Goal: Transaction & Acquisition: Purchase product/service

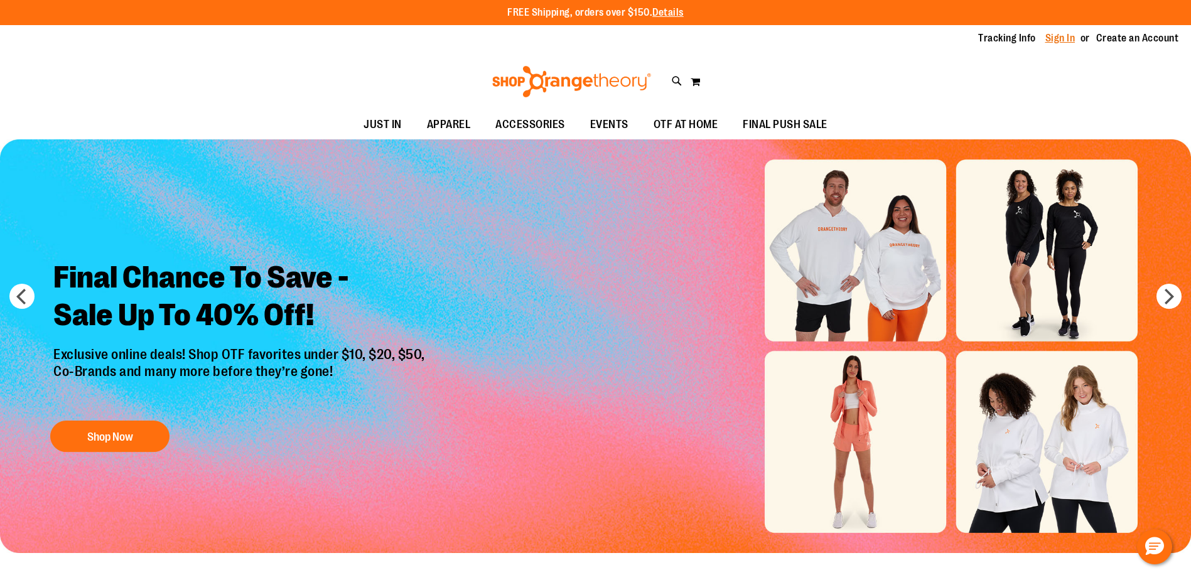
click at [1060, 37] on link "Sign In" at bounding box center [1060, 38] width 30 height 14
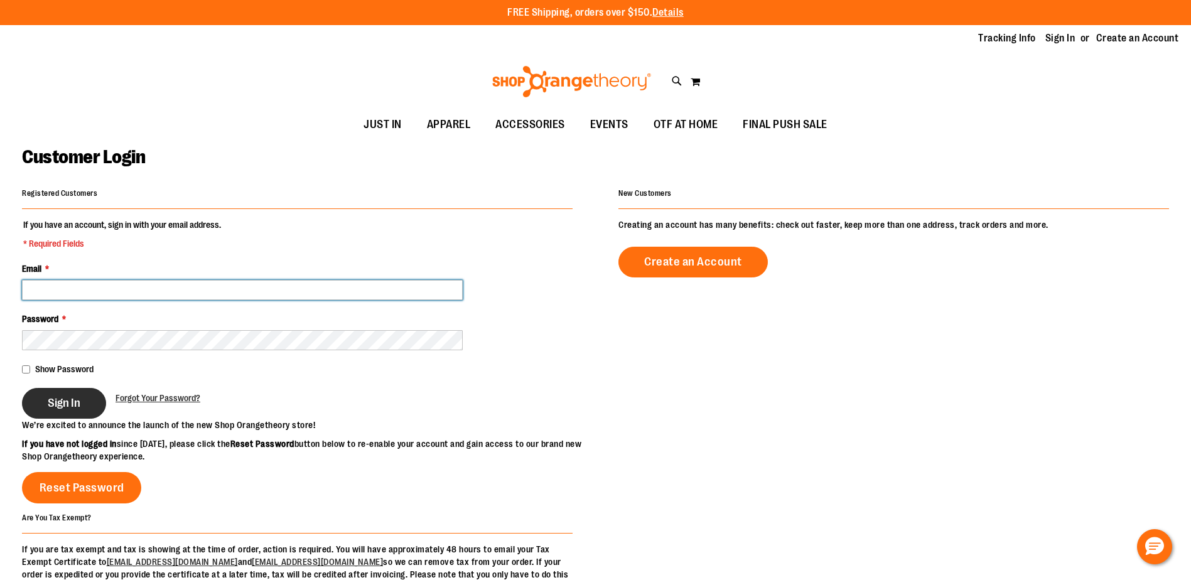
type input "**********"
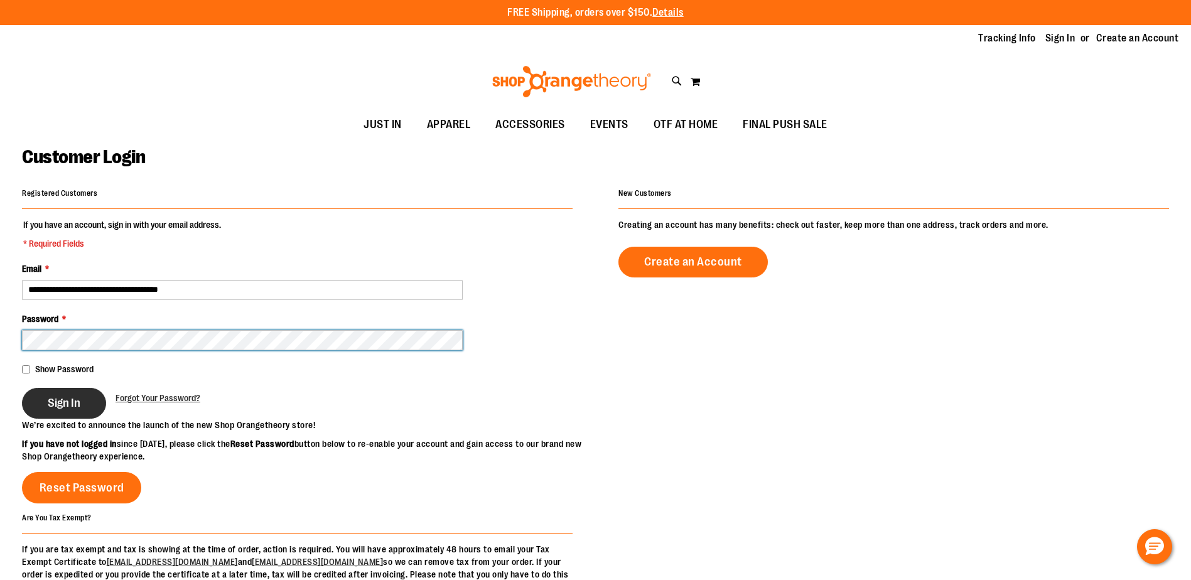
type input "**********"
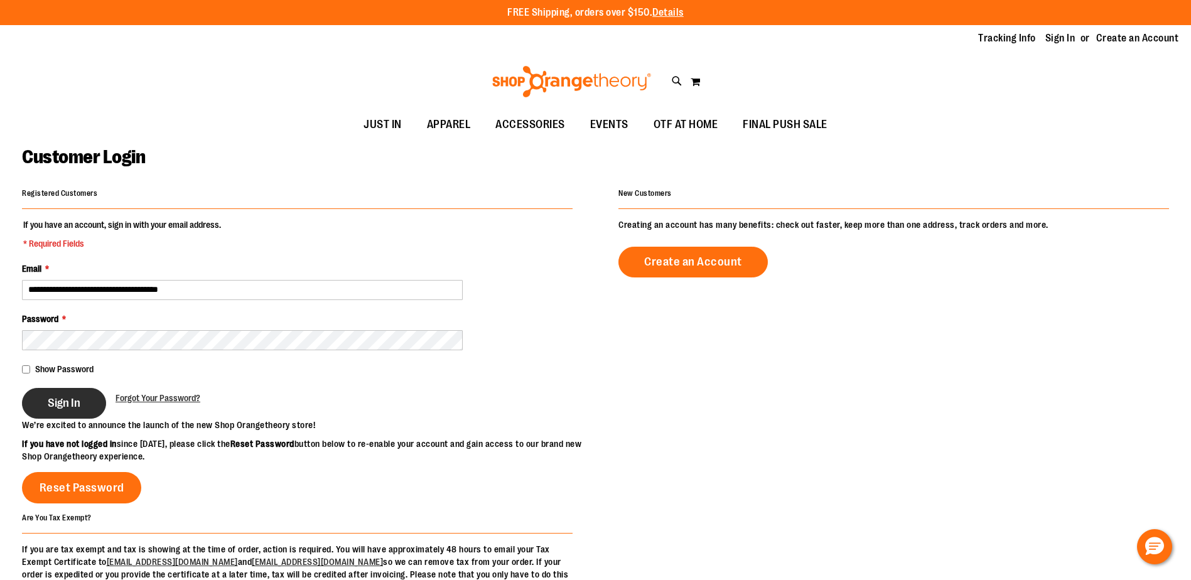
click at [77, 405] on span "Sign In" at bounding box center [64, 403] width 33 height 14
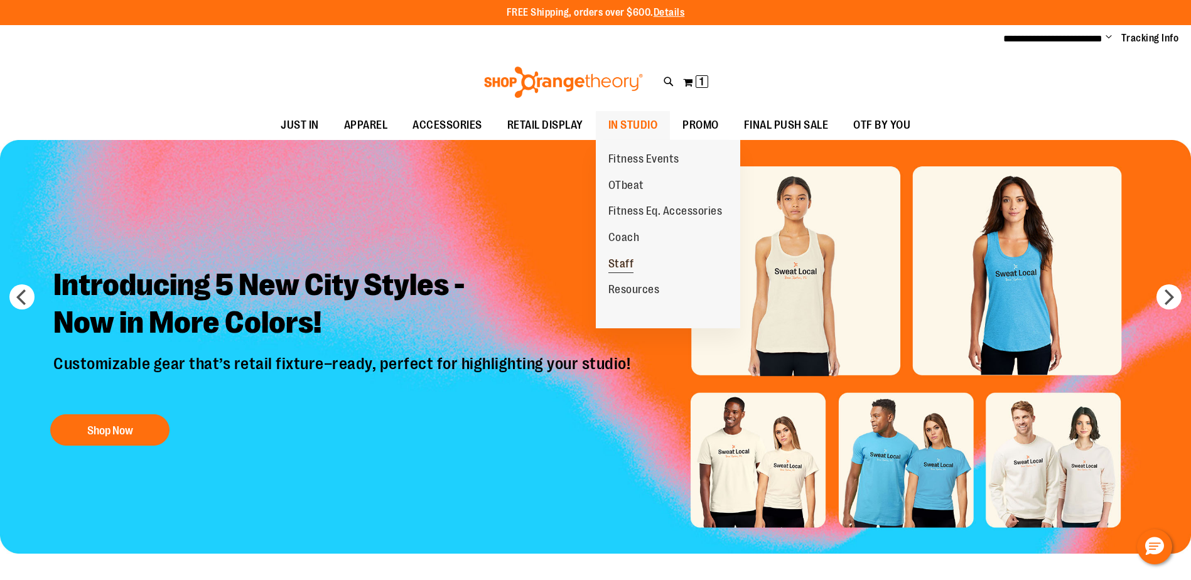
type input "**********"
click at [627, 264] on span "Staff" at bounding box center [621, 265] width 26 height 16
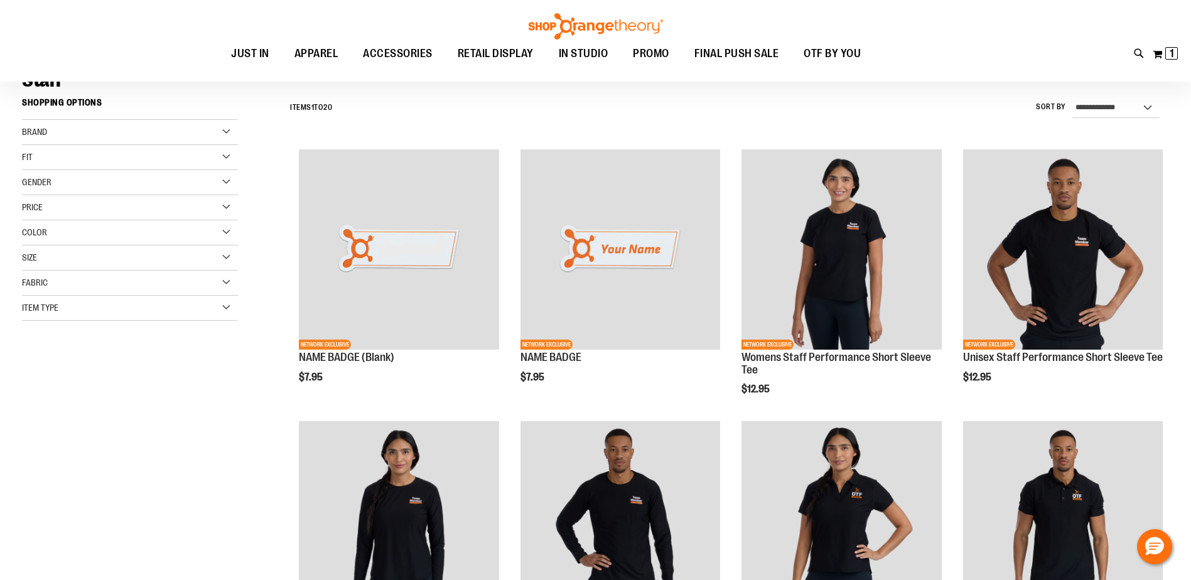
scroll to position [125, 0]
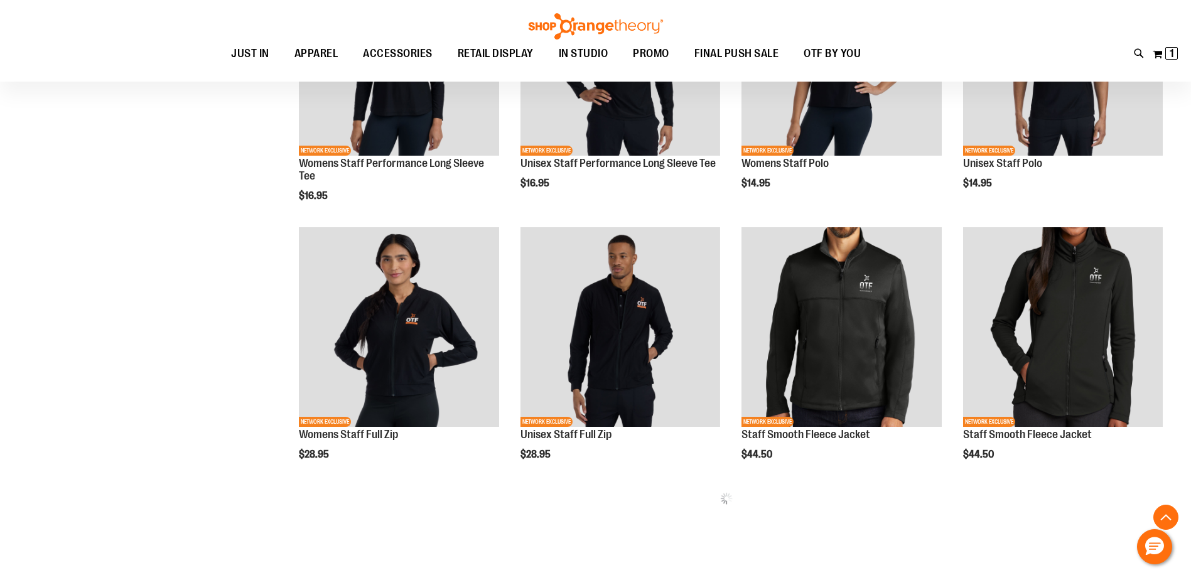
scroll to position [502, 0]
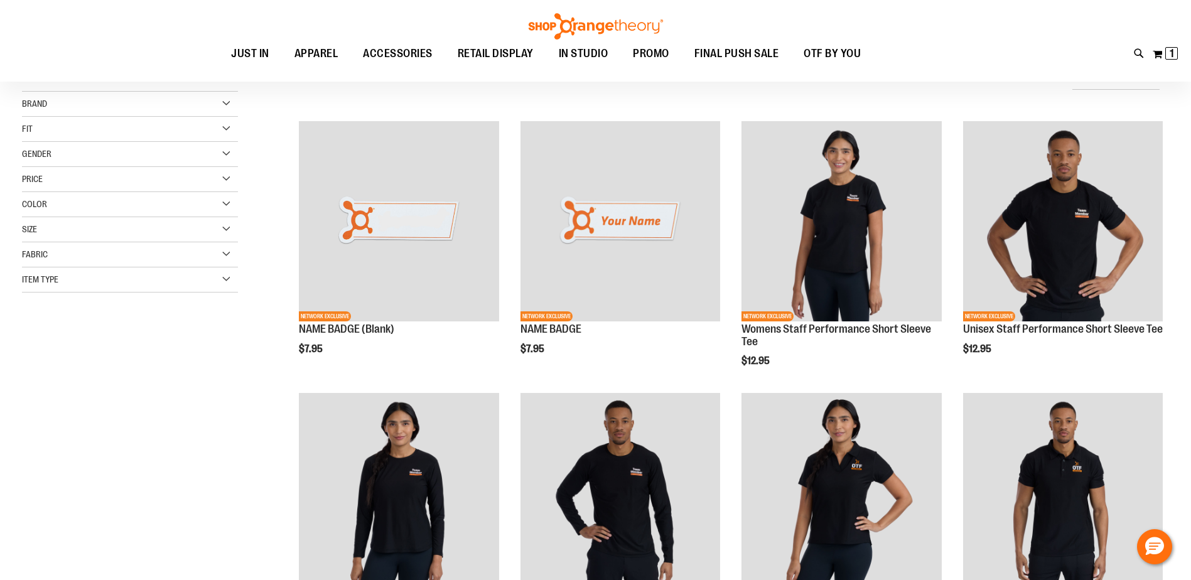
scroll to position [125, 0]
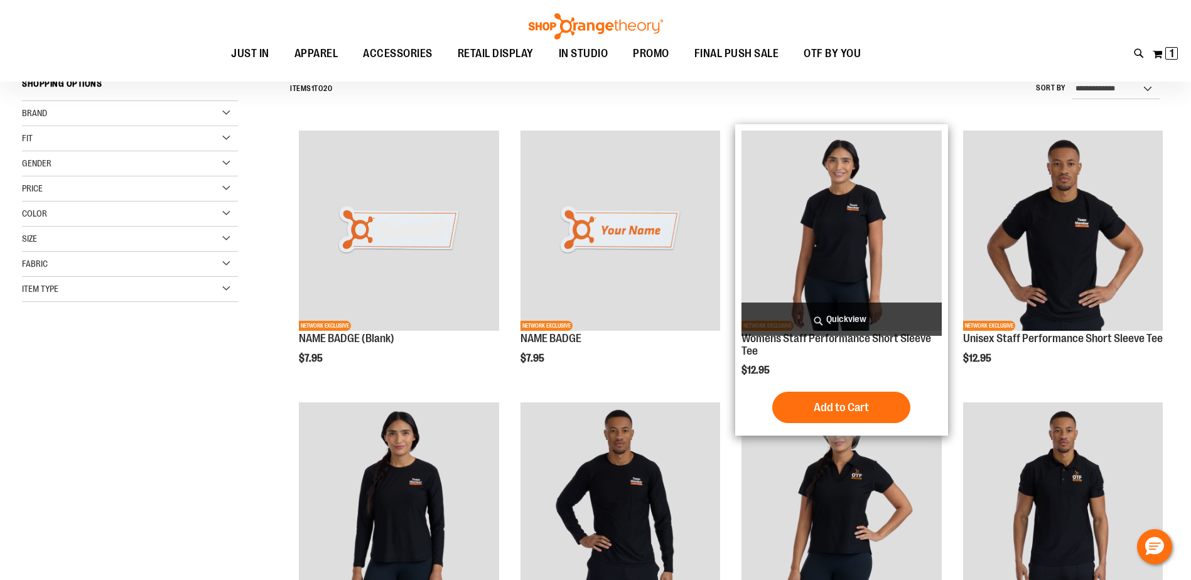
type input "**********"
click at [878, 220] on img "product" at bounding box center [841, 231] width 200 height 200
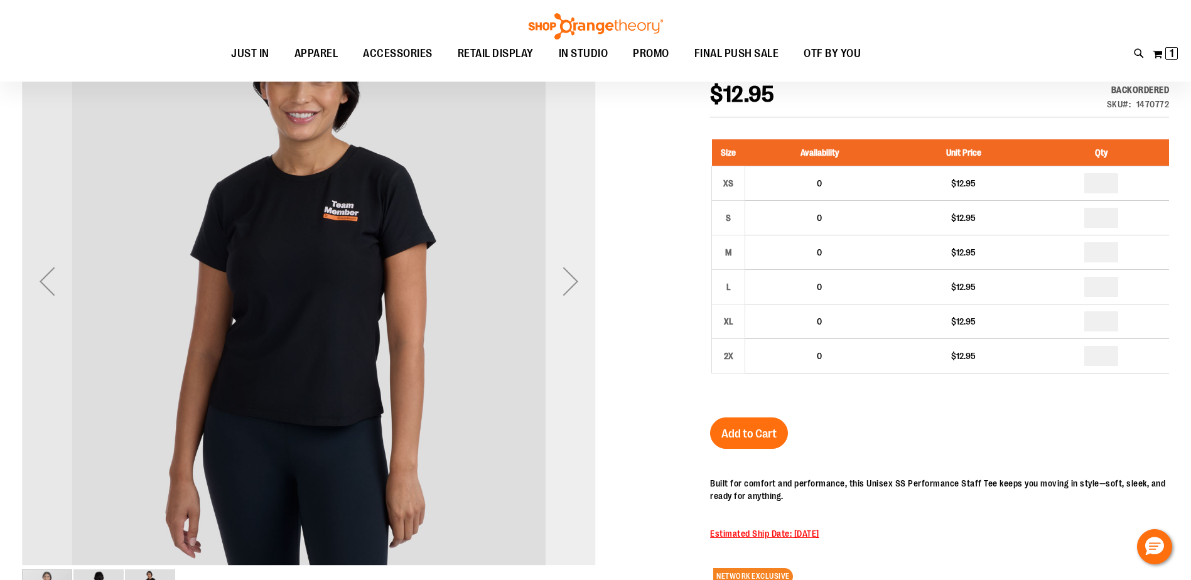
scroll to position [188, 0]
type input "**********"
click at [575, 282] on div "Next" at bounding box center [571, 281] width 50 height 50
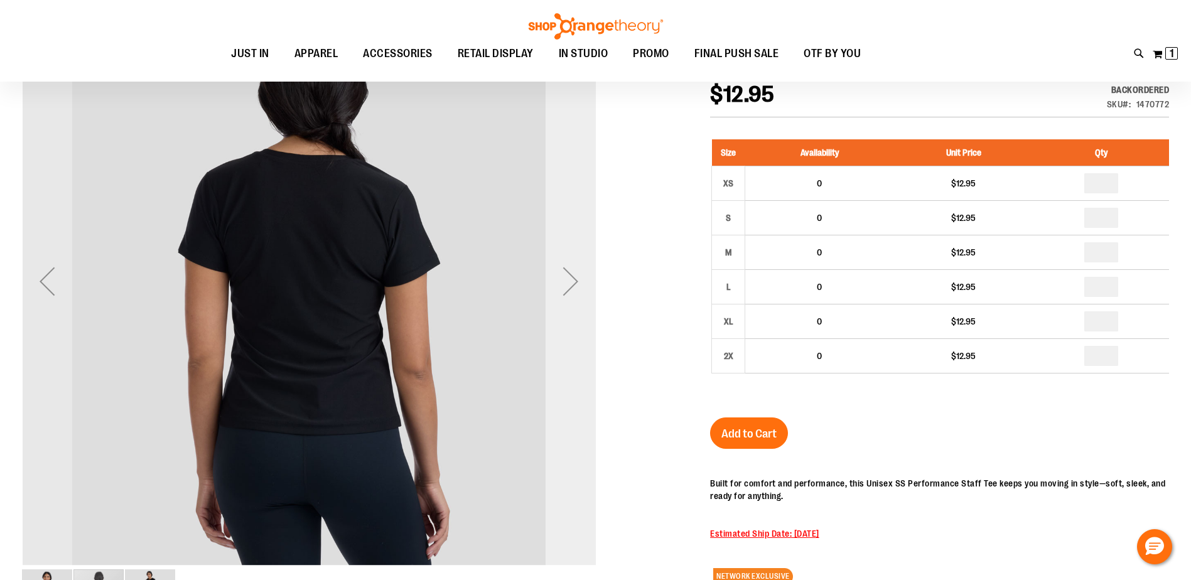
click at [575, 282] on div "Next" at bounding box center [571, 281] width 50 height 50
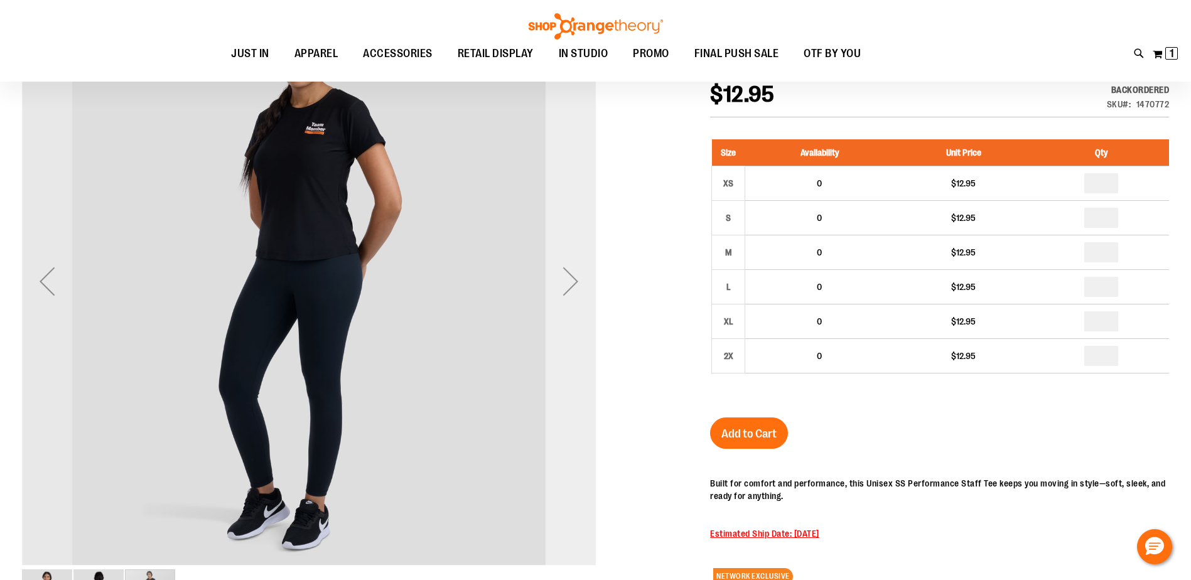
click at [575, 282] on div "Next" at bounding box center [571, 281] width 50 height 50
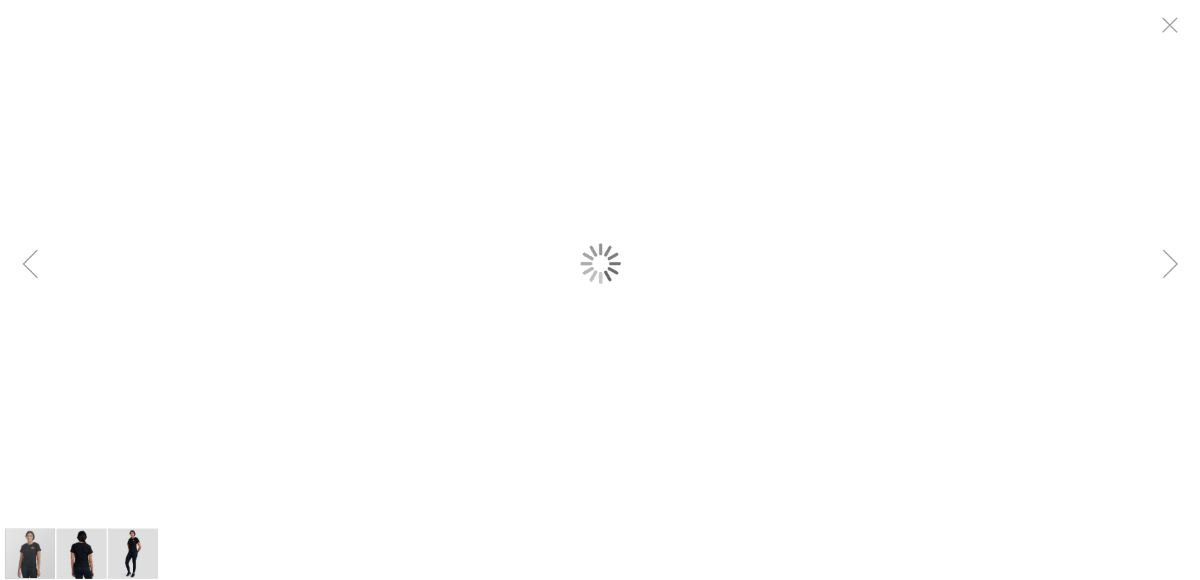
scroll to position [0, 0]
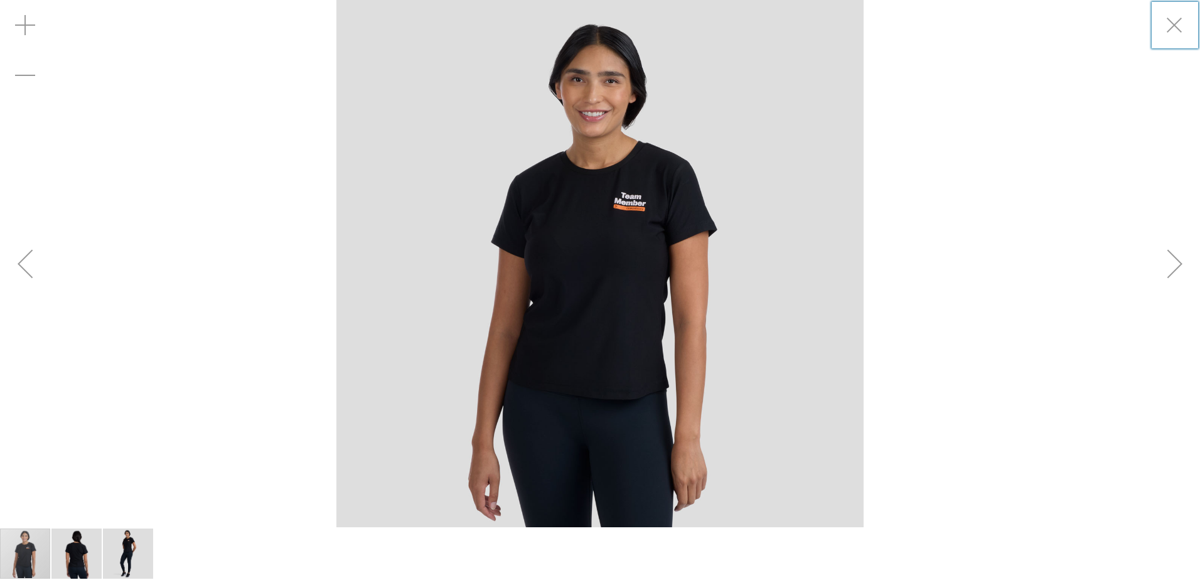
drag, startPoint x: 305, startPoint y: 136, endPoint x: 279, endPoint y: 122, distance: 29.2
click at [305, 136] on div "carousel" at bounding box center [600, 263] width 1200 height 527
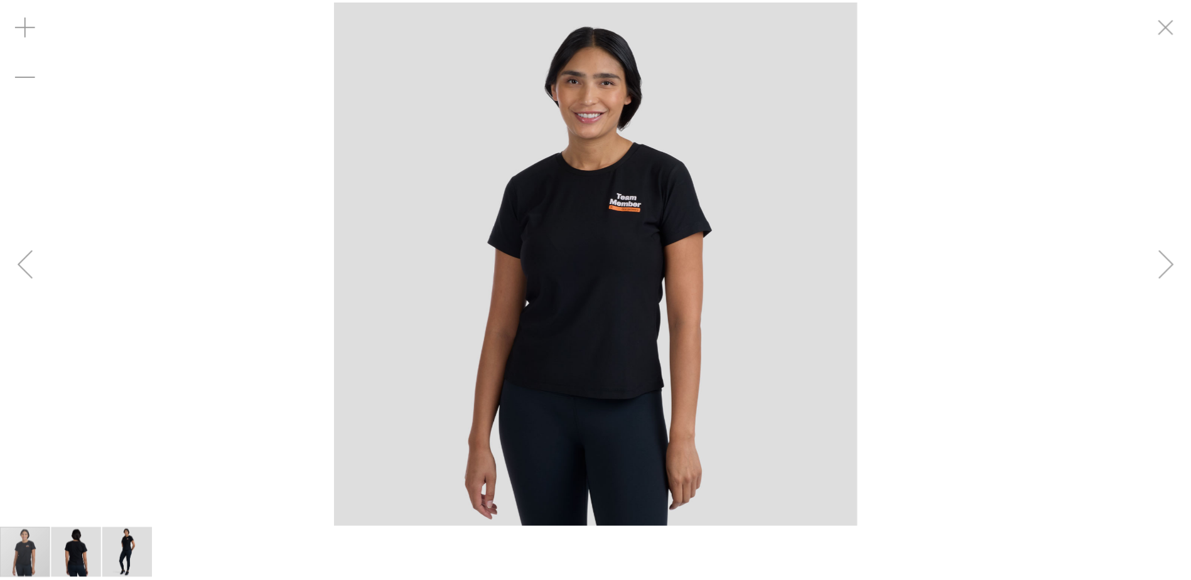
scroll to position [124, 0]
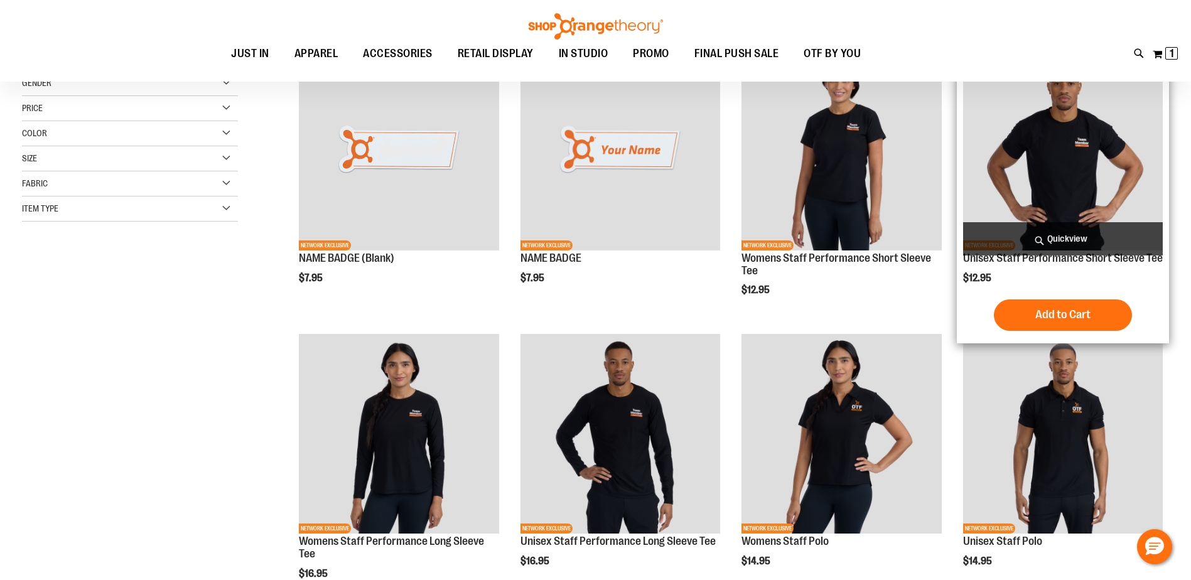
scroll to position [63, 0]
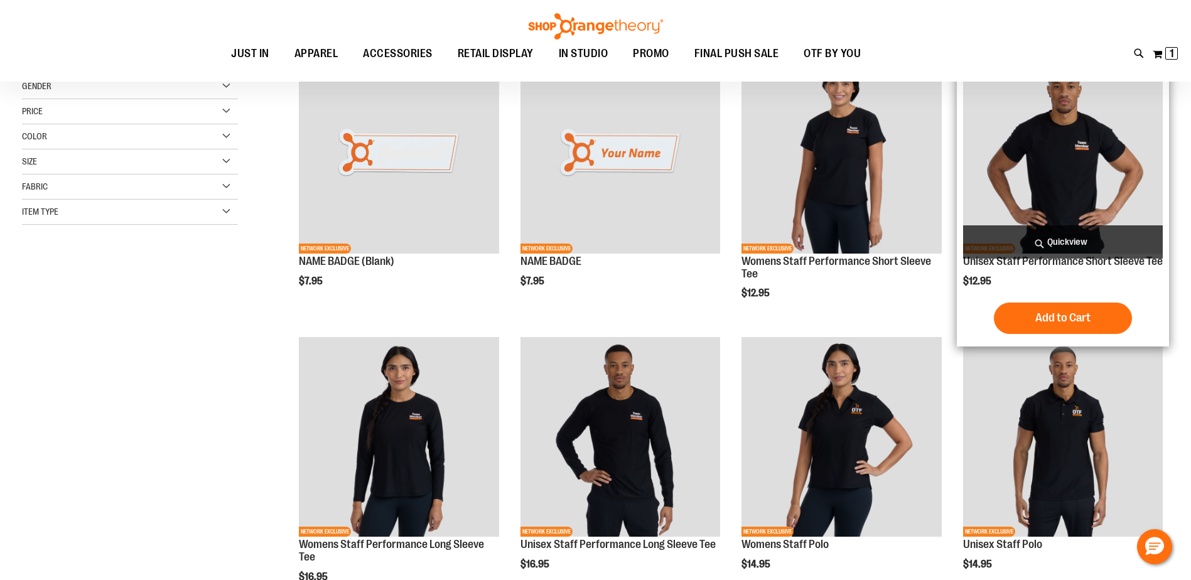
type input "**********"
click at [1072, 168] on img "product" at bounding box center [1063, 153] width 200 height 200
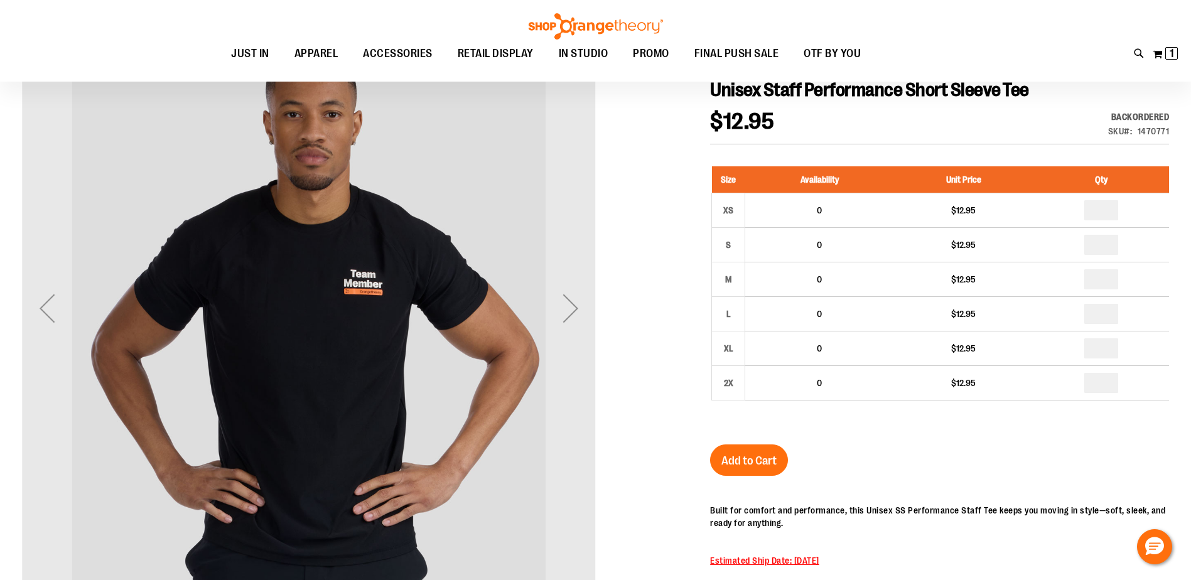
type input "**********"
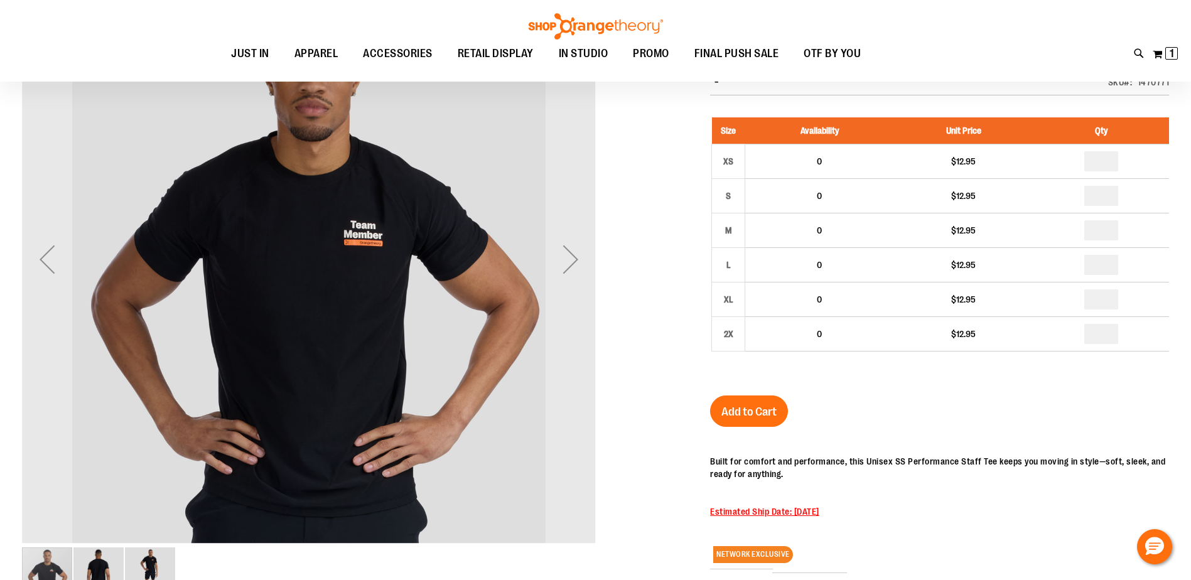
scroll to position [188, 0]
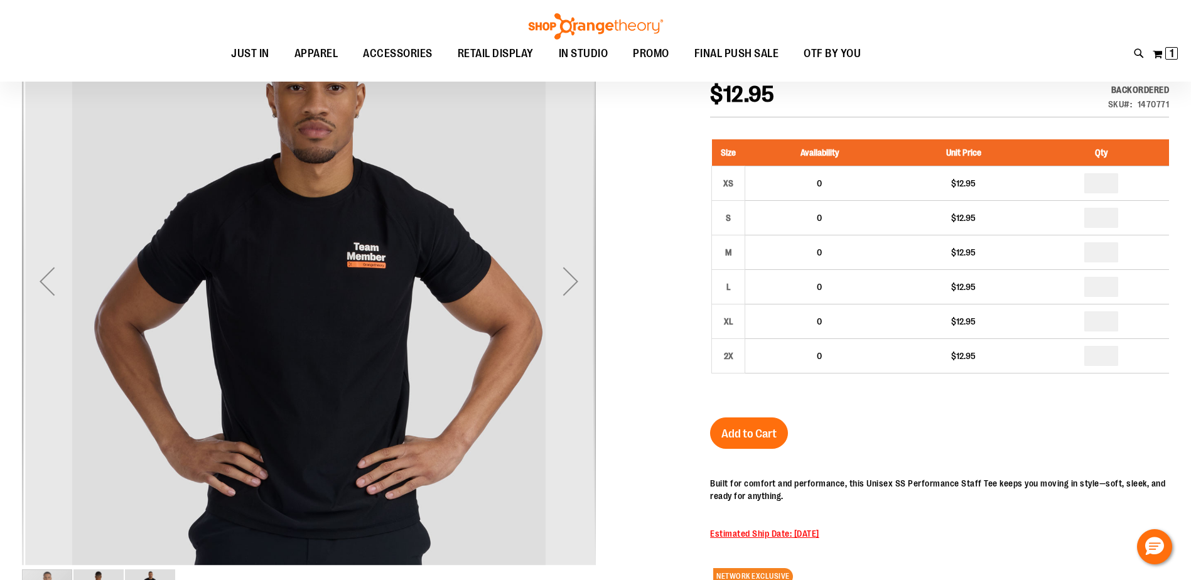
click at [78, 289] on img "carousel" at bounding box center [312, 279] width 574 height 574
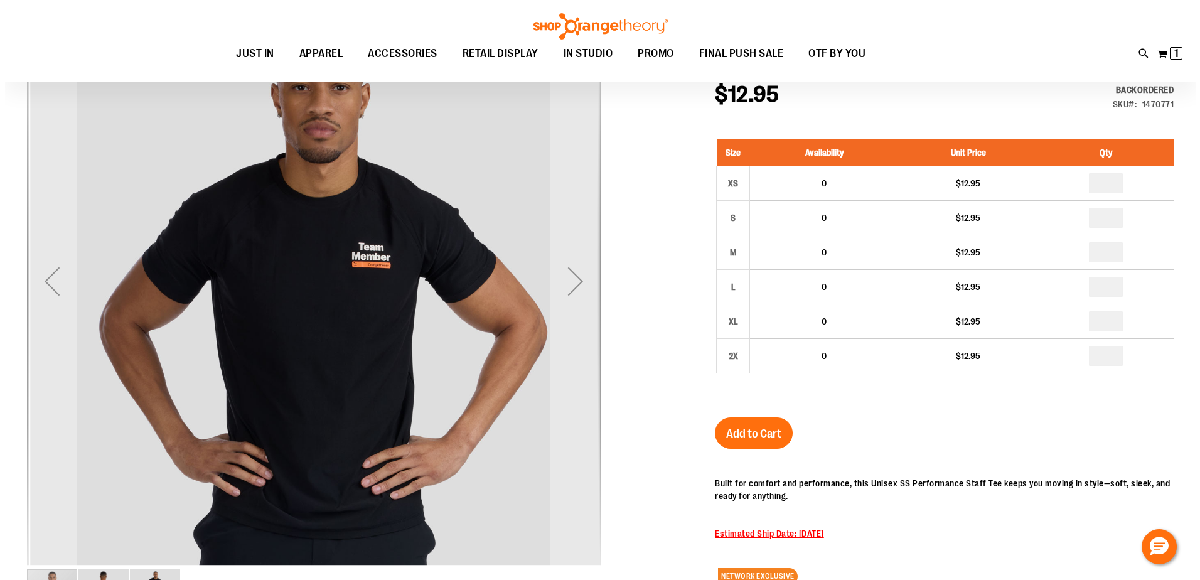
scroll to position [0, 0]
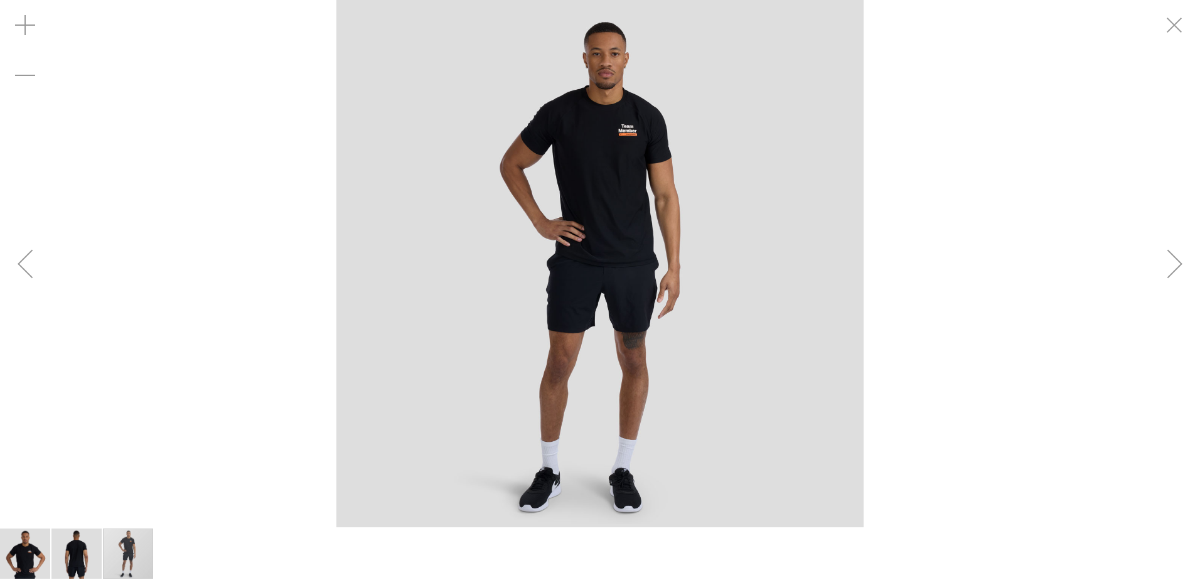
drag, startPoint x: 437, startPoint y: 268, endPoint x: 33, endPoint y: 553, distance: 494.2
click at [33, 553] on img "image 1 of 3" at bounding box center [25, 554] width 50 height 50
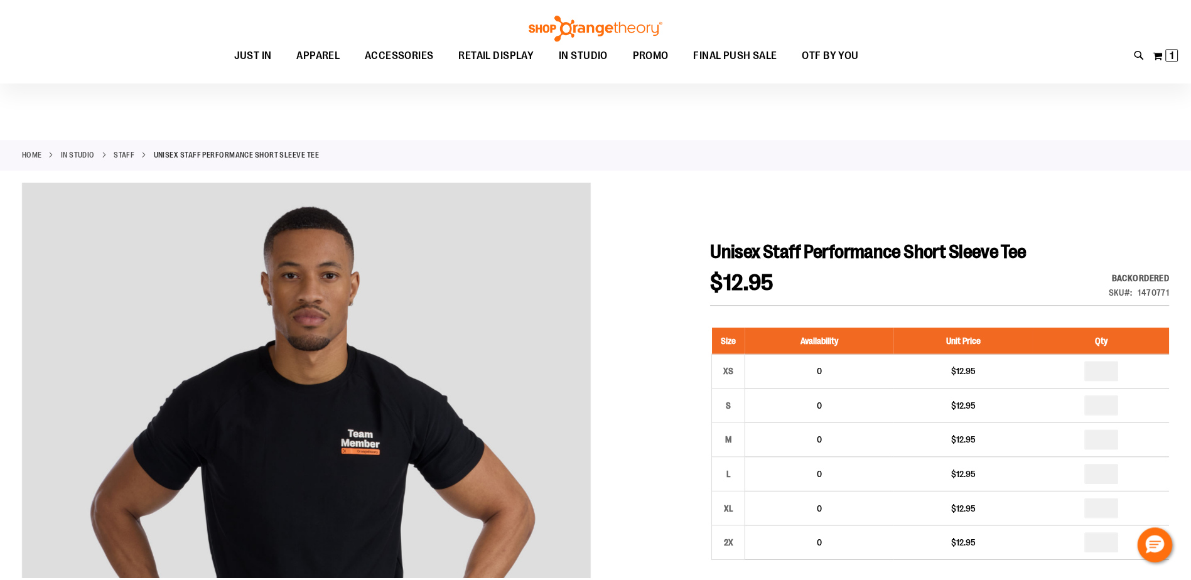
scroll to position [187, 0]
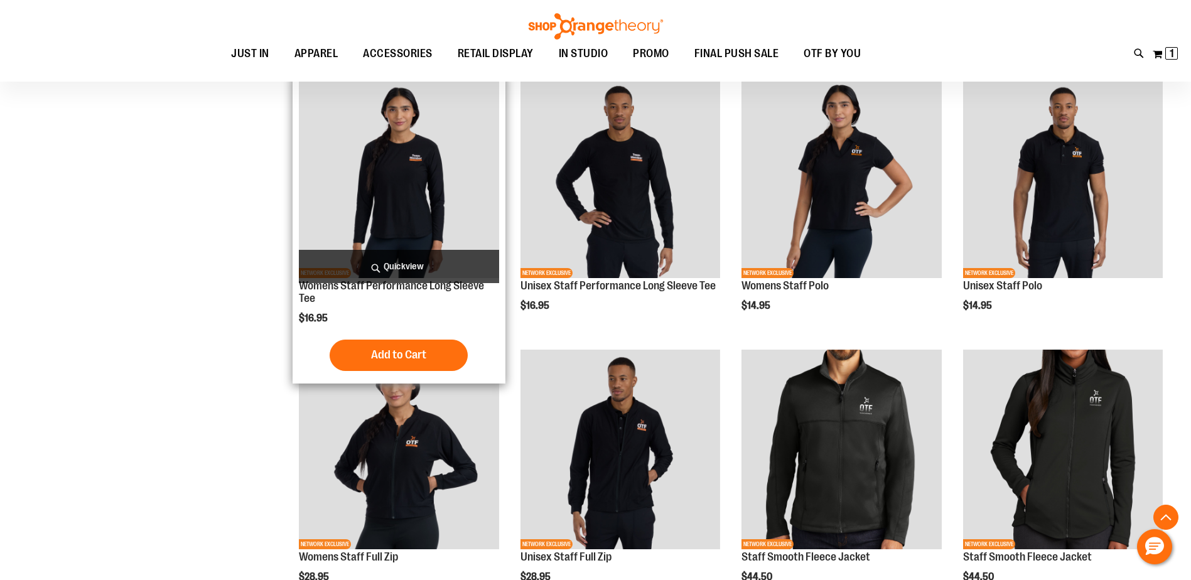
scroll to position [313, 0]
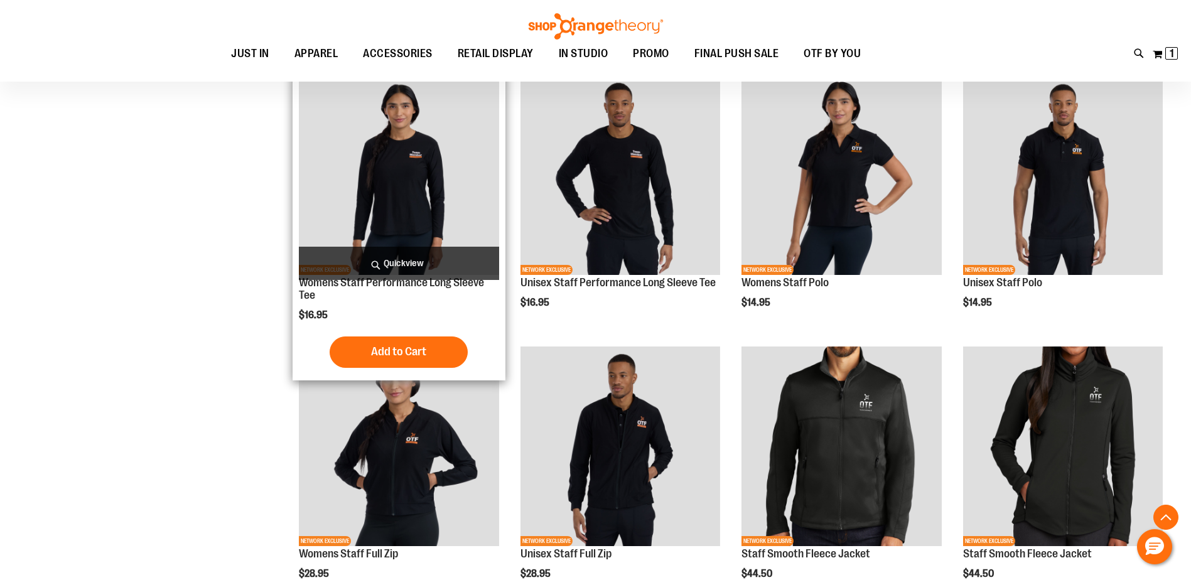
type input "**********"
click at [415, 178] on img "product" at bounding box center [399, 175] width 200 height 200
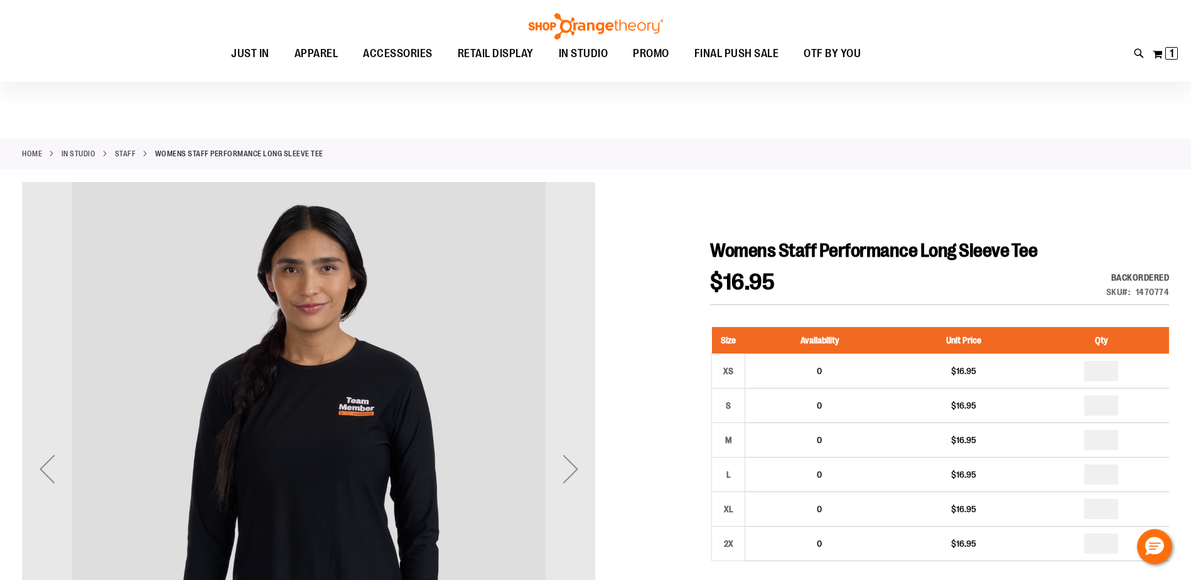
scroll to position [125, 0]
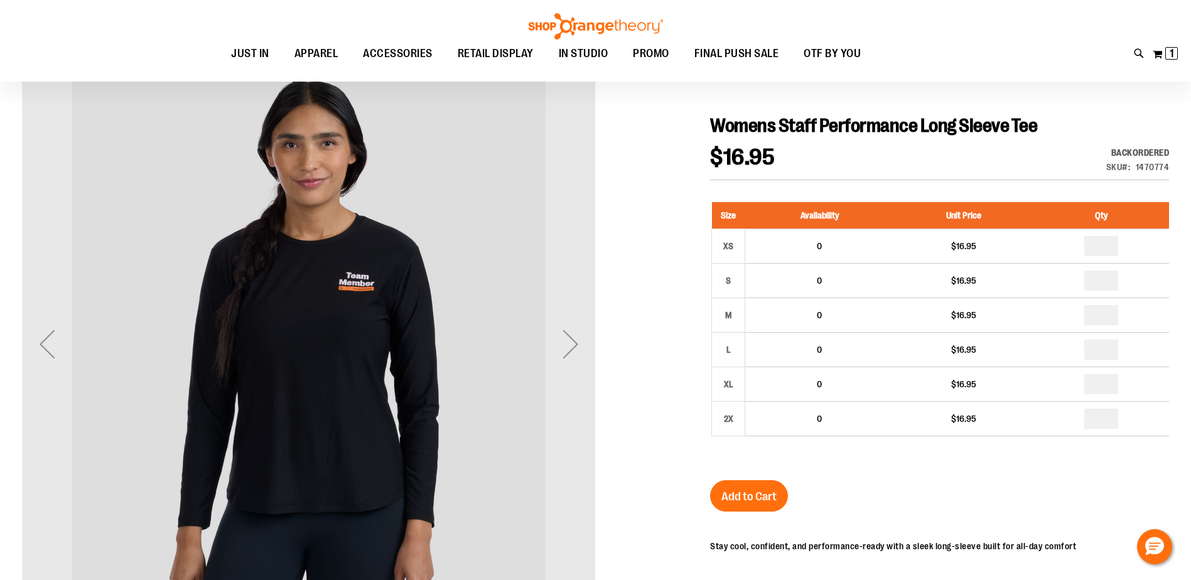
type input "**********"
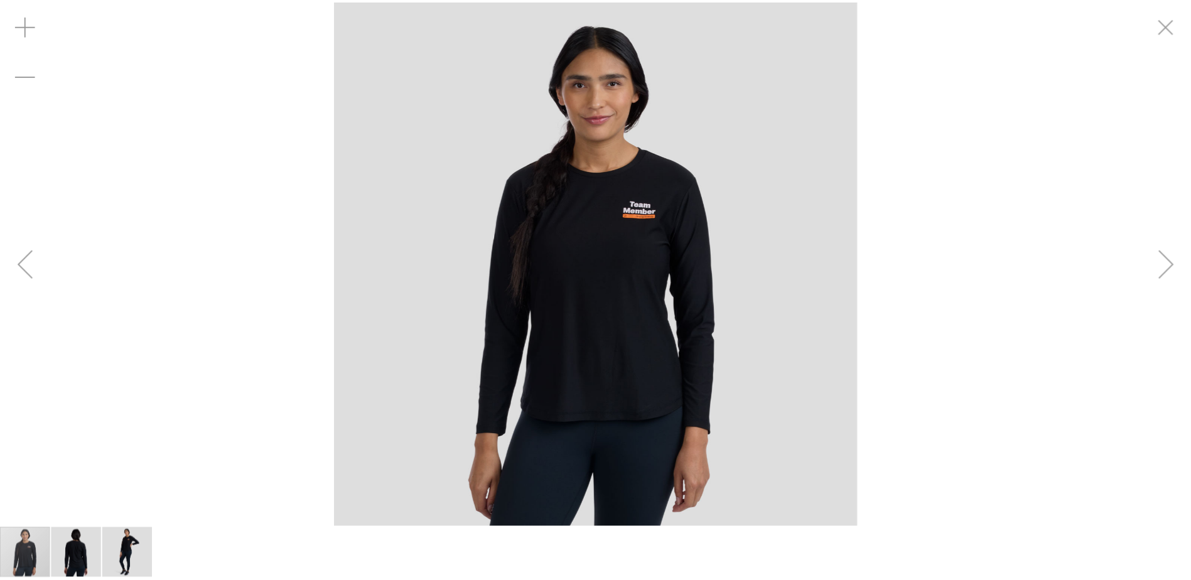
scroll to position [124, 0]
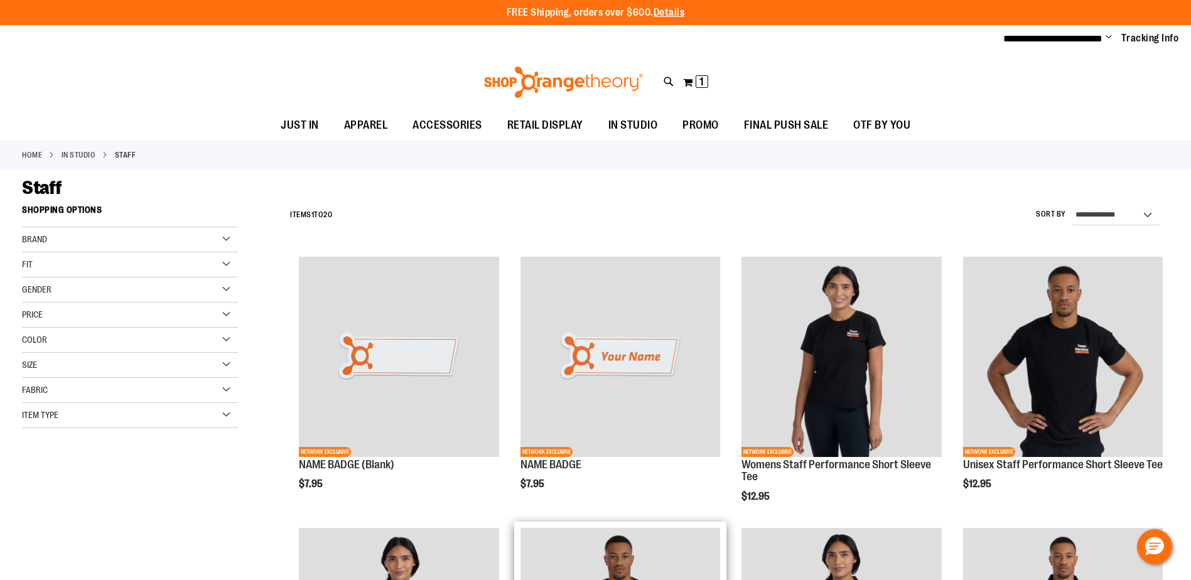
scroll to position [299, 0]
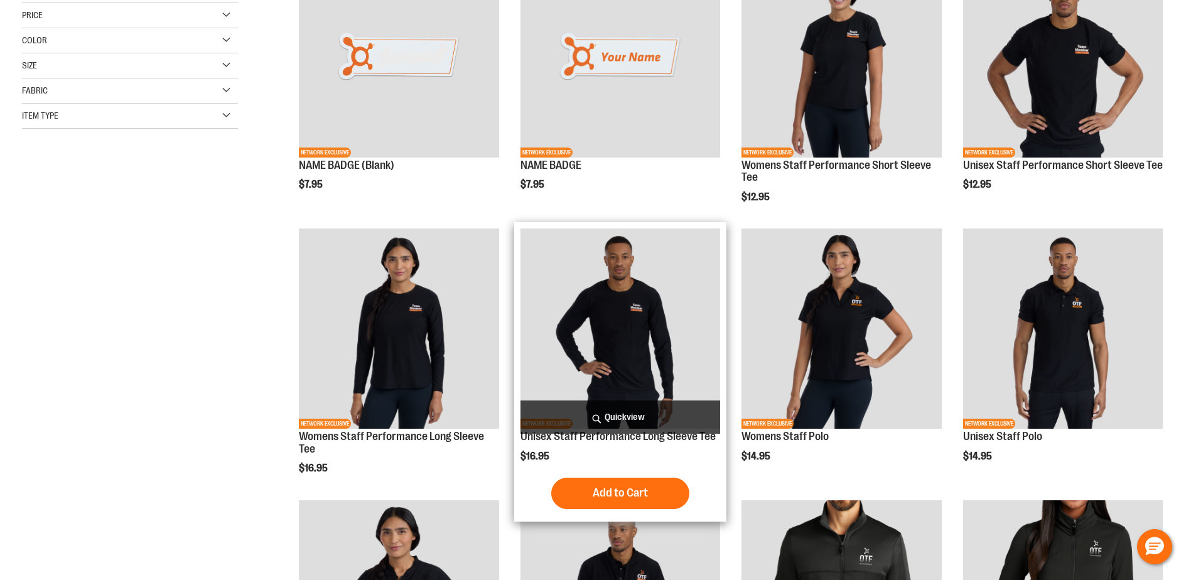
type input "**********"
click at [640, 304] on img "product" at bounding box center [620, 329] width 200 height 200
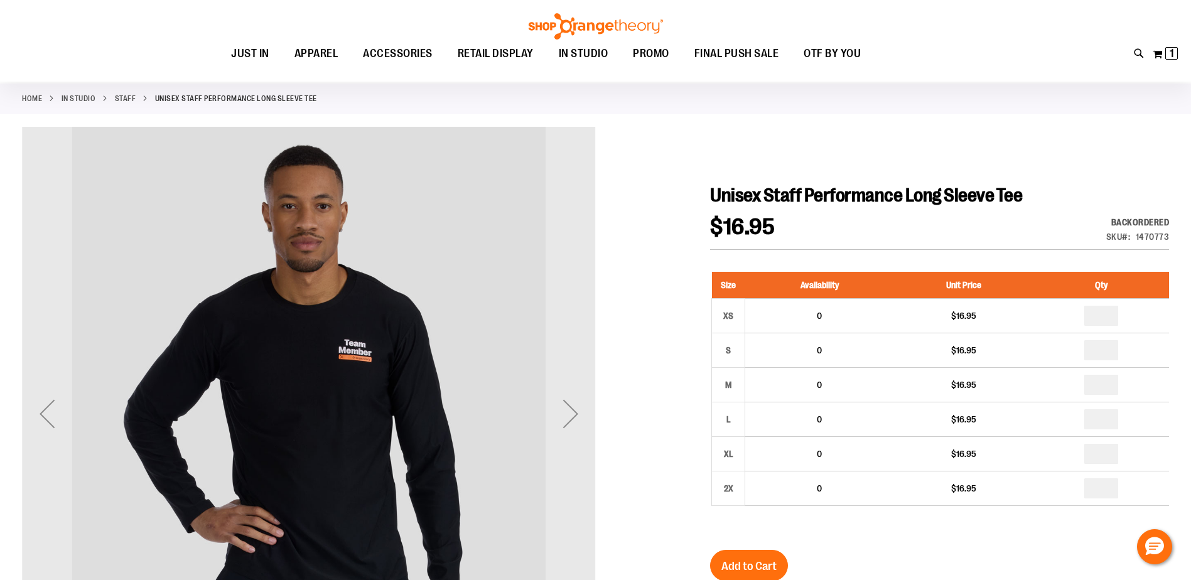
scroll to position [188, 0]
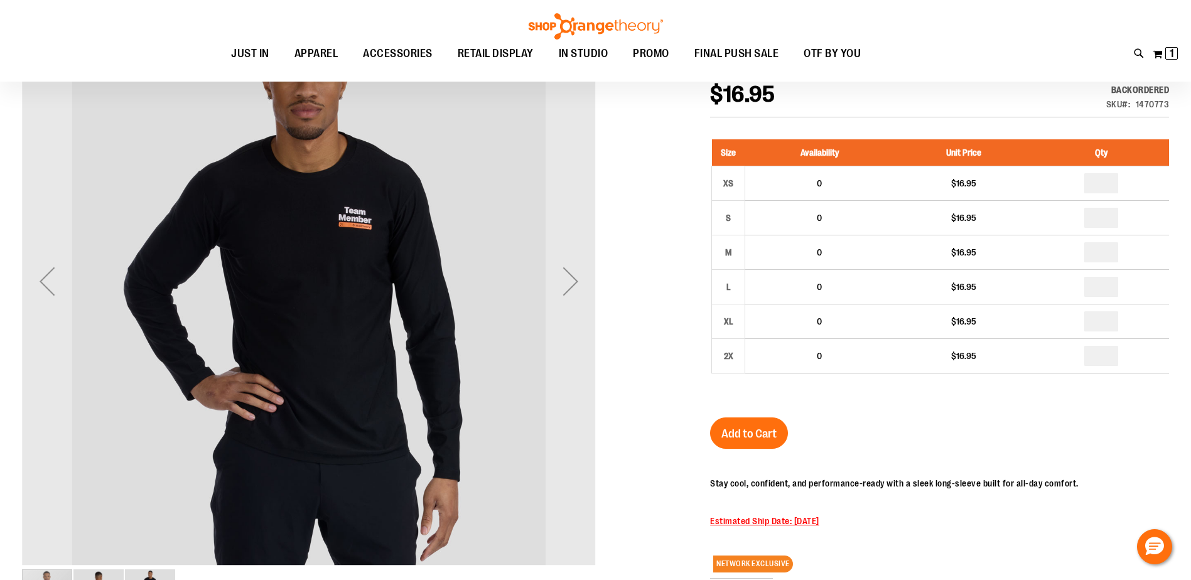
type input "**********"
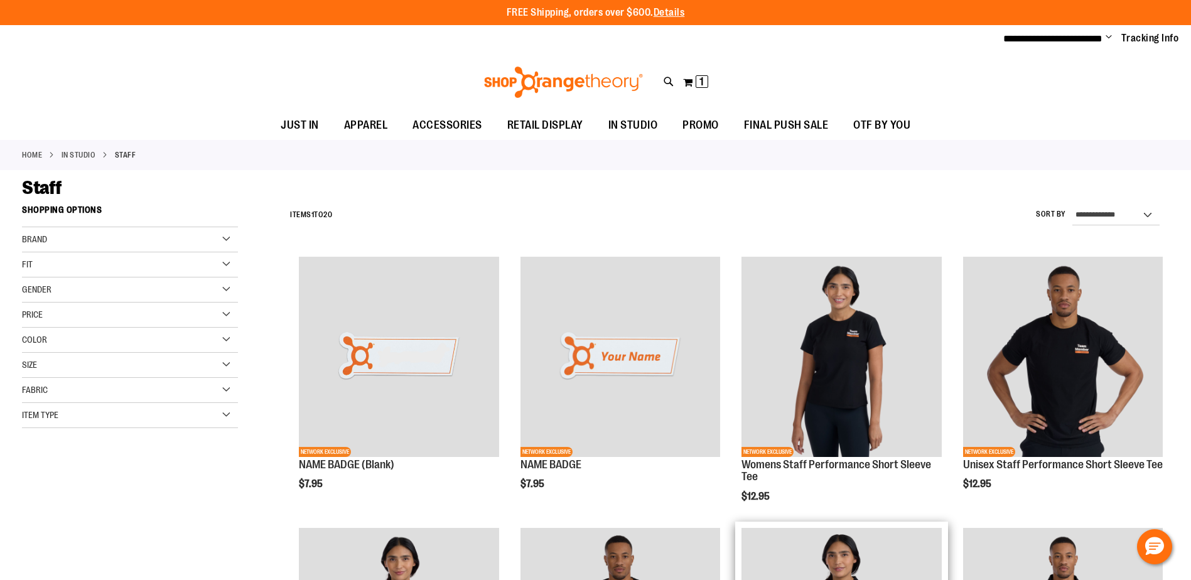
scroll to position [427, 0]
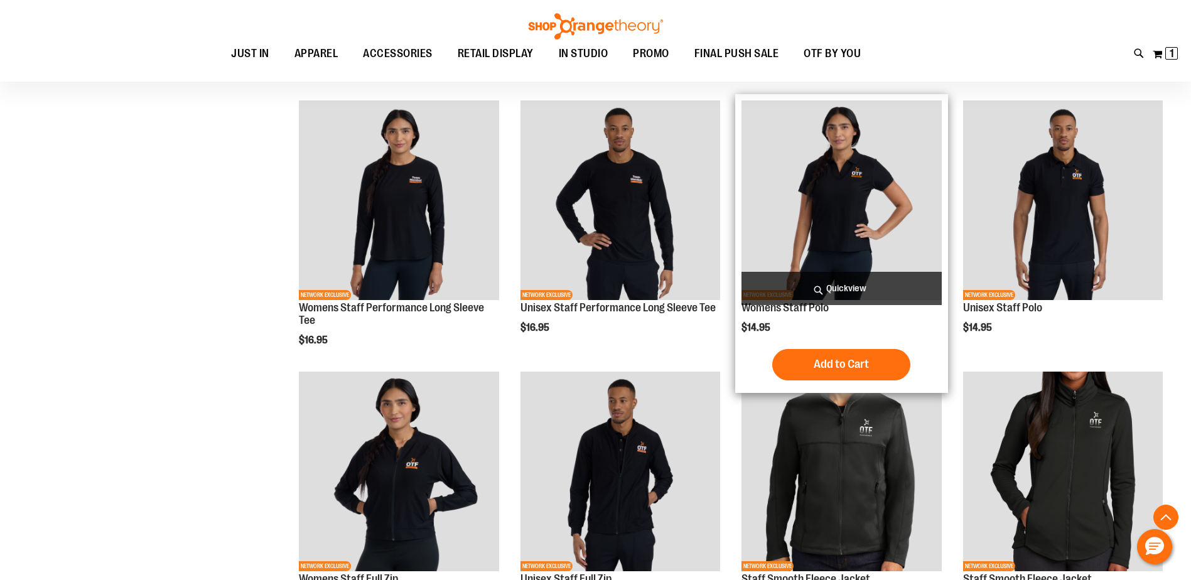
type input "**********"
click at [822, 193] on img "product" at bounding box center [841, 200] width 200 height 200
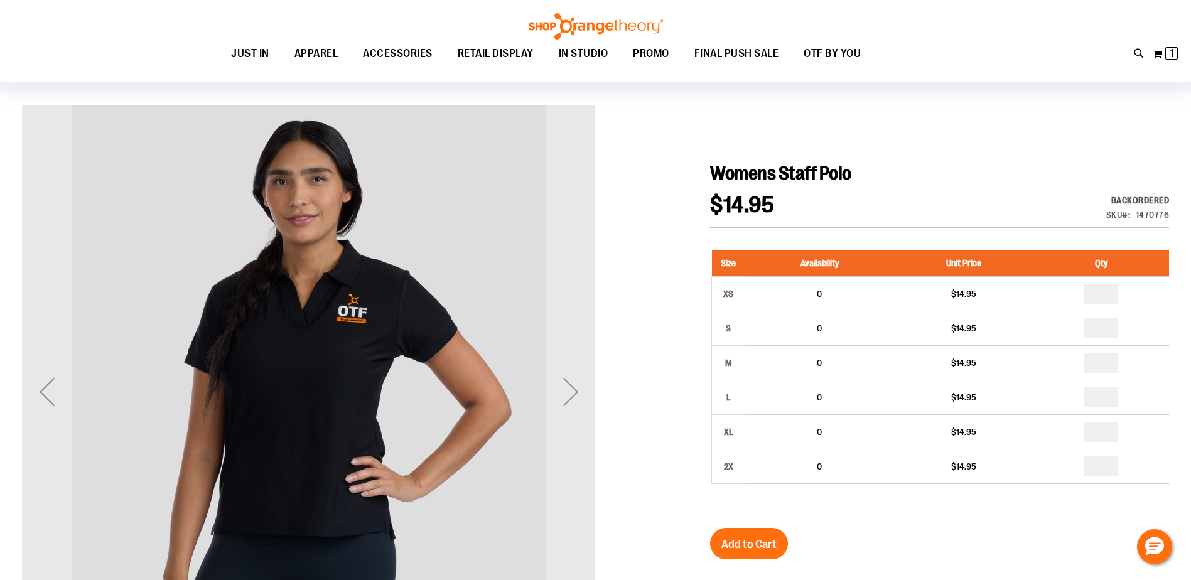
scroll to position [125, 0]
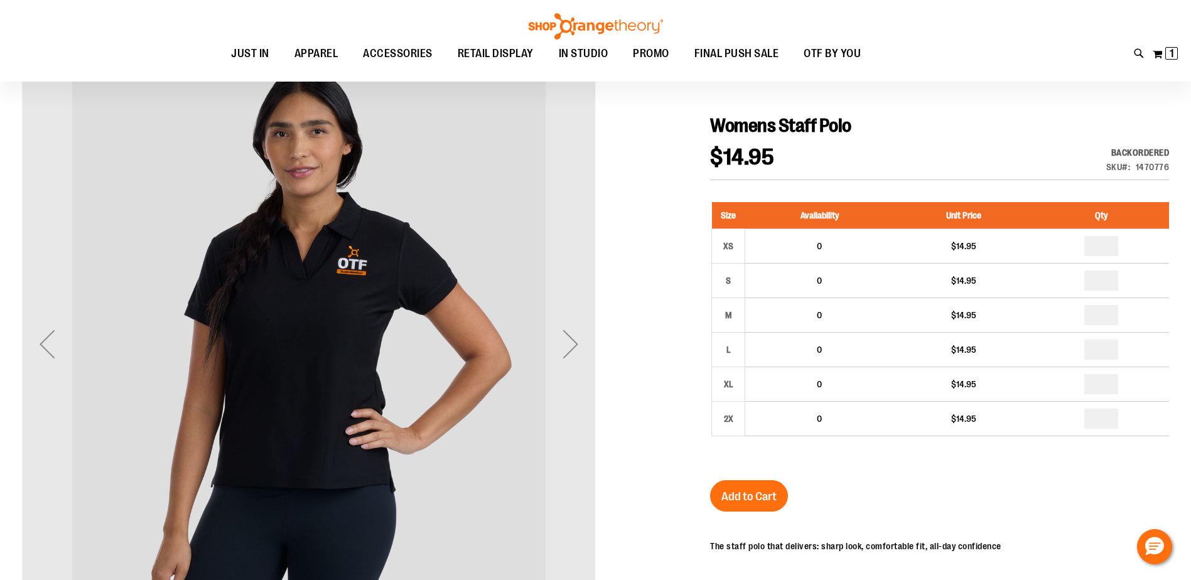
type input "**********"
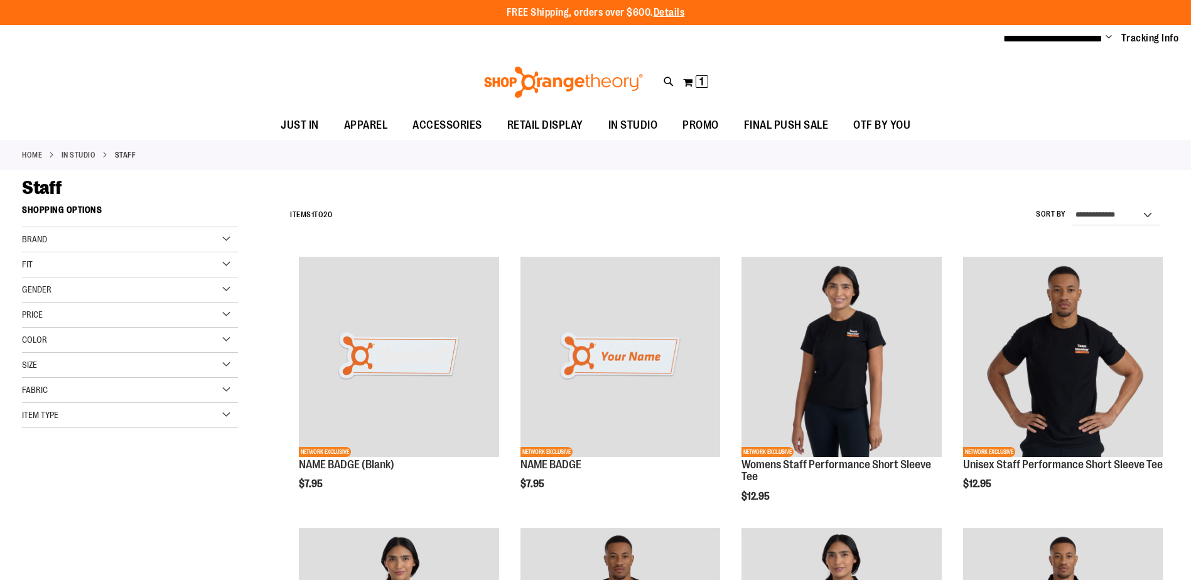
scroll to position [428, 0]
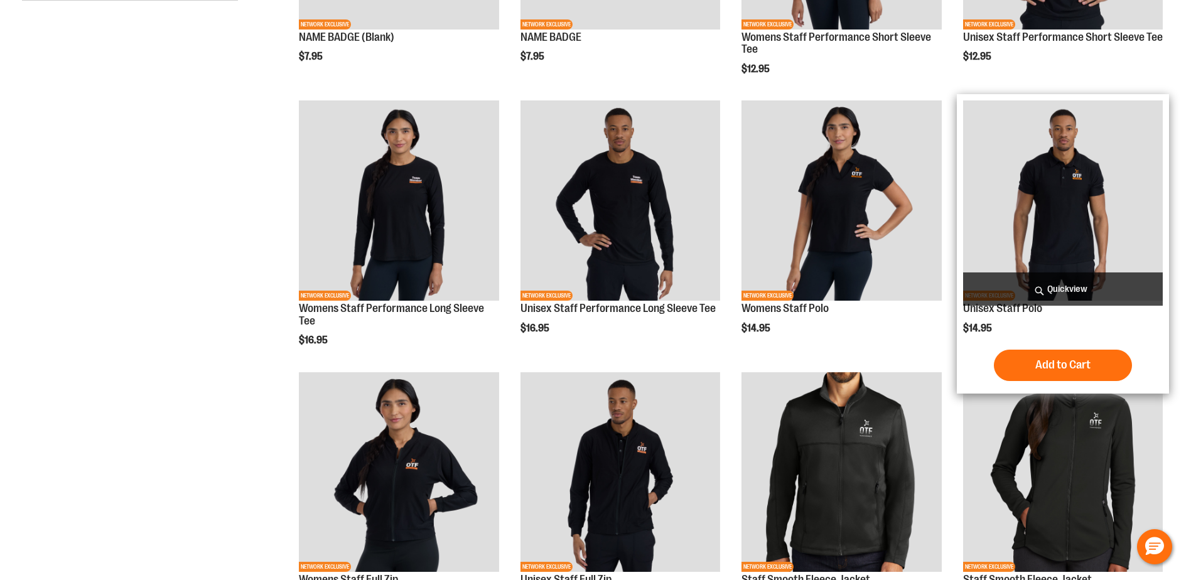
type input "**********"
click at [1089, 192] on img "product" at bounding box center [1063, 200] width 200 height 200
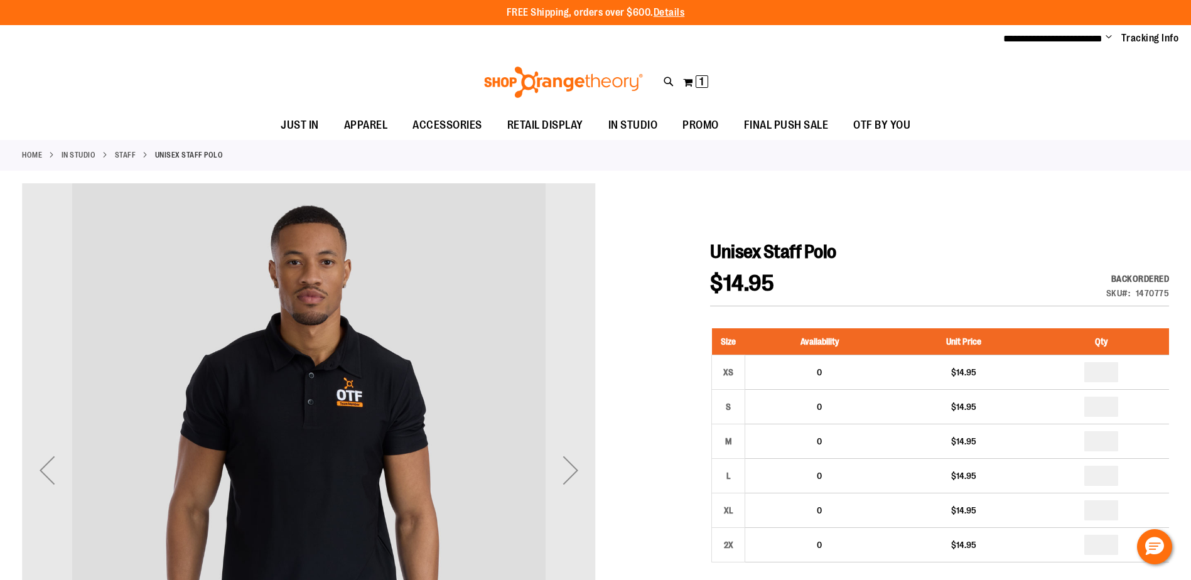
type input "**********"
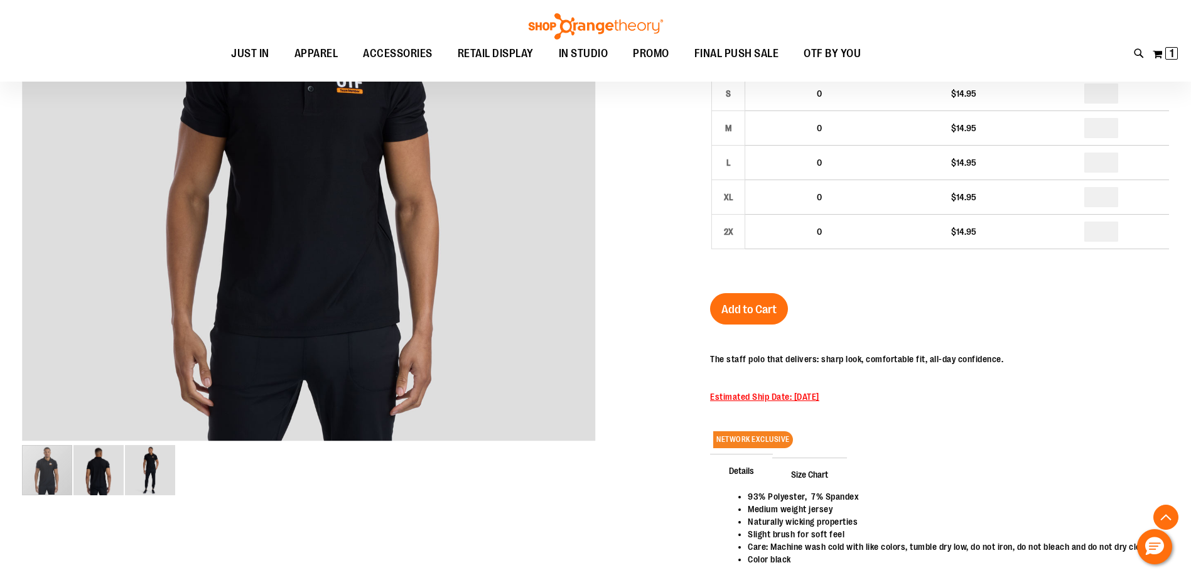
scroll to position [313, 0]
drag, startPoint x: 825, startPoint y: 358, endPoint x: 968, endPoint y: 357, distance: 142.5
click at [965, 357] on p "The staff polo that delivers: sharp look, comfortable fit, all-day confidence." at bounding box center [856, 358] width 293 height 13
click at [968, 357] on p "The staff polo that delivers: sharp look, comfortable fit, all-day confidence." at bounding box center [856, 358] width 293 height 13
click at [1100, 361] on div "NETWORK EXCLUSIVE Details 93% Polyester, 7% Spandex Medium weight jersey Natura…" at bounding box center [939, 467] width 459 height 257
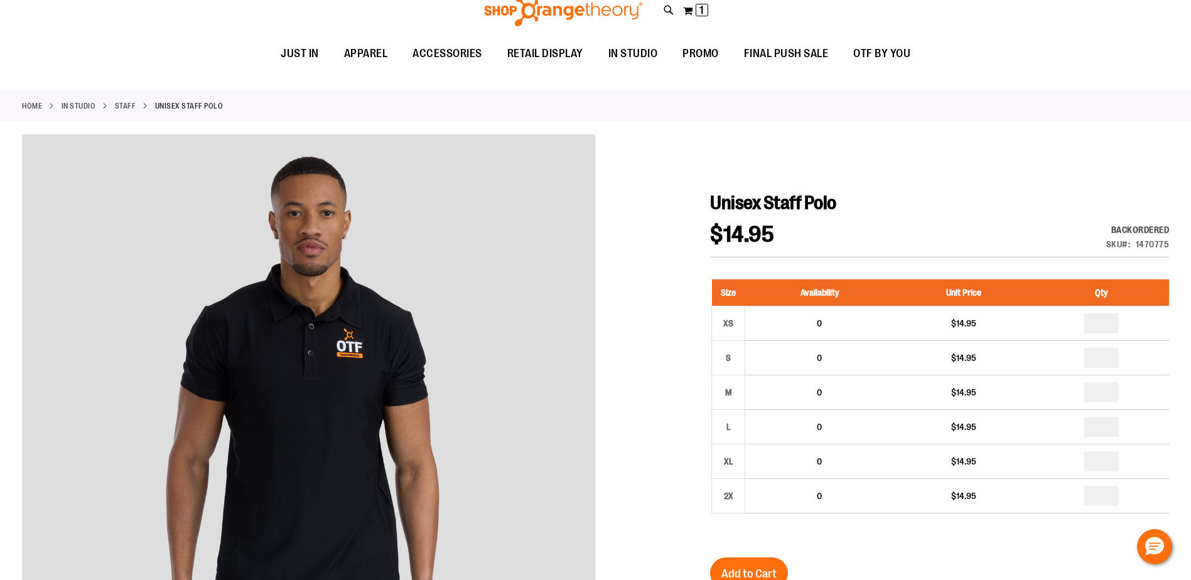
scroll to position [0, 0]
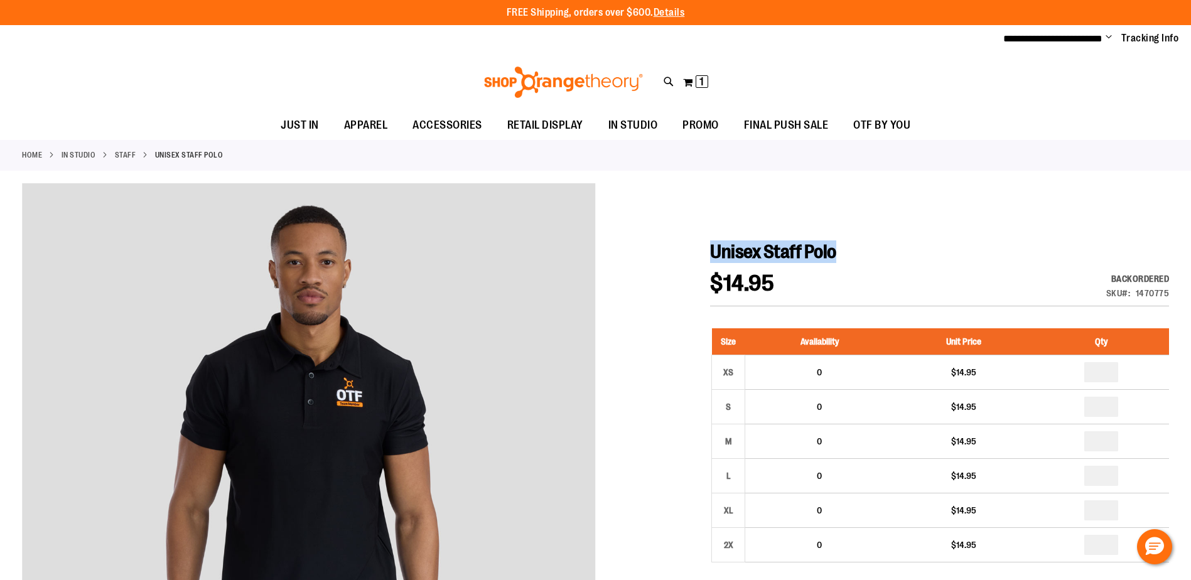
drag, startPoint x: 848, startPoint y: 252, endPoint x: 715, endPoint y: 251, distance: 133.1
click at [715, 251] on h1 "Unisex Staff Polo" at bounding box center [939, 251] width 459 height 23
copy span "Unisex Staff Polo"
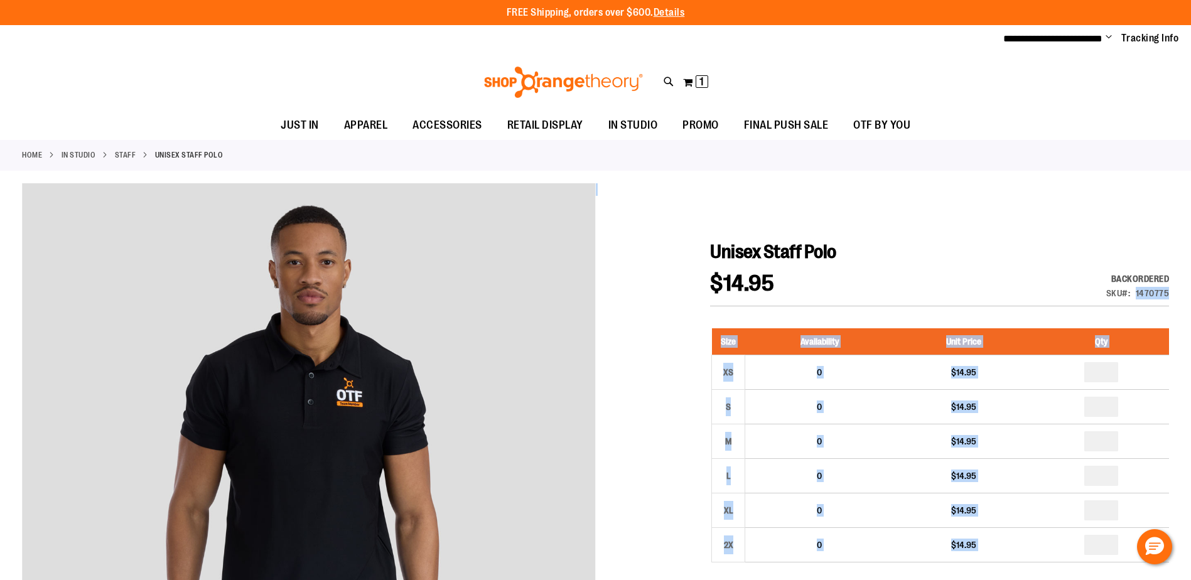
drag, startPoint x: 1168, startPoint y: 291, endPoint x: 1137, endPoint y: 291, distance: 30.8
copy div "9132850 Lore Ipsumdolorsi Amet Conse Adi EL 7 $24.09 S 7 $96.79 D 5 $89.51 E 5 …"
click at [1047, 224] on div at bounding box center [595, 556] width 1147 height 747
drag, startPoint x: 1169, startPoint y: 294, endPoint x: 1146, endPoint y: 293, distance: 23.3
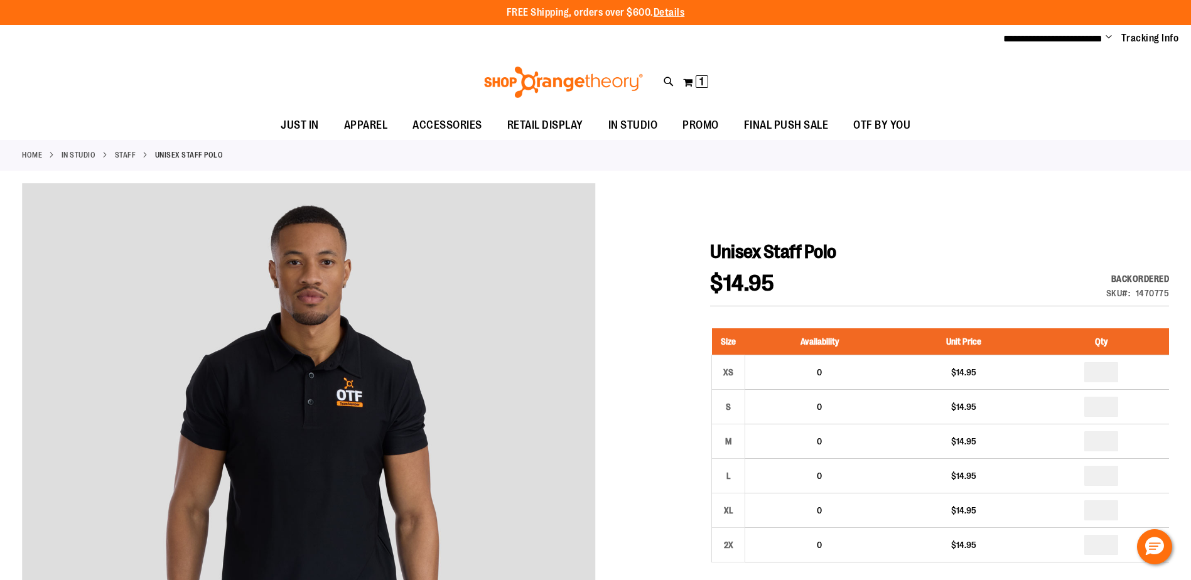
drag, startPoint x: 1146, startPoint y: 293, endPoint x: 1043, endPoint y: 240, distance: 115.1
click at [1043, 240] on h1 "Unisex Staff Polo" at bounding box center [939, 251] width 459 height 23
drag, startPoint x: 1138, startPoint y: 294, endPoint x: 1167, endPoint y: 294, distance: 29.5
click at [1167, 294] on div "1470775" at bounding box center [1153, 293] width 34 height 13
copy div "1470775"
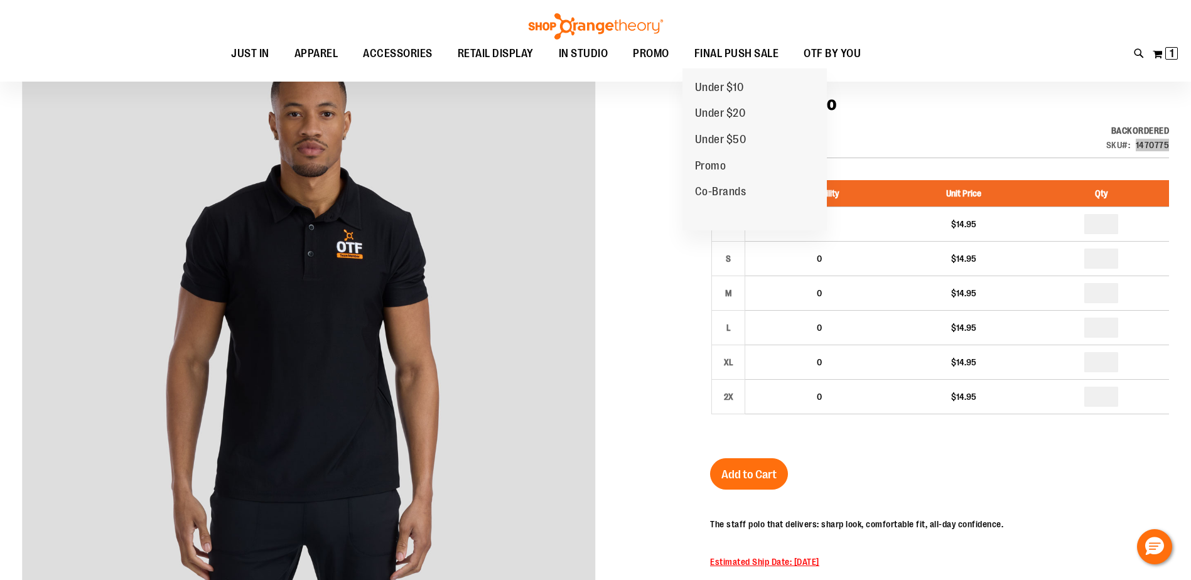
scroll to position [125, 0]
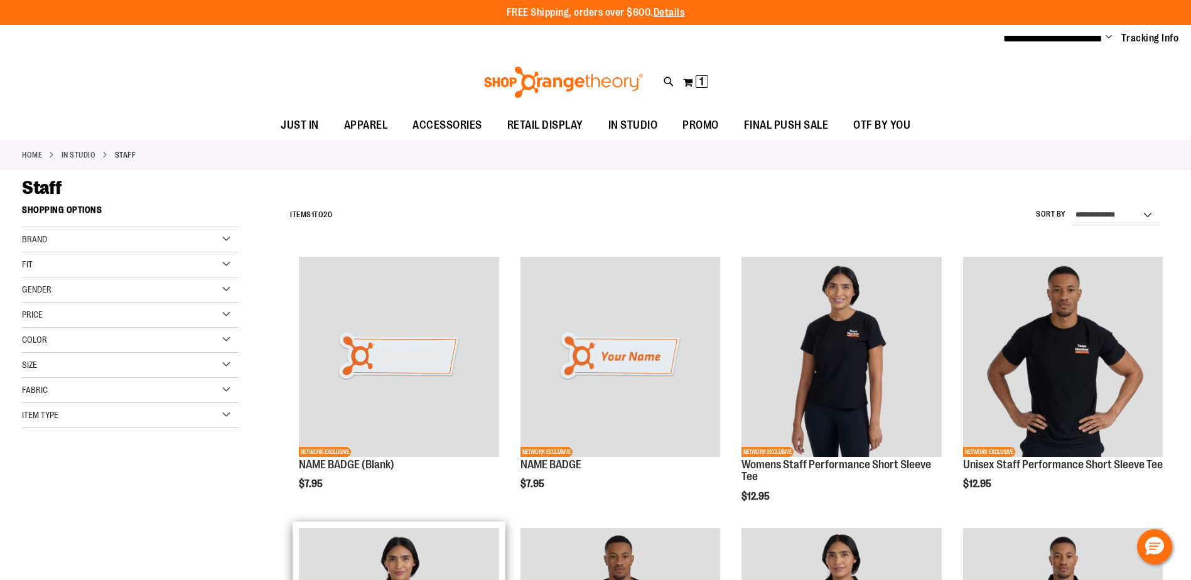
scroll to position [428, 0]
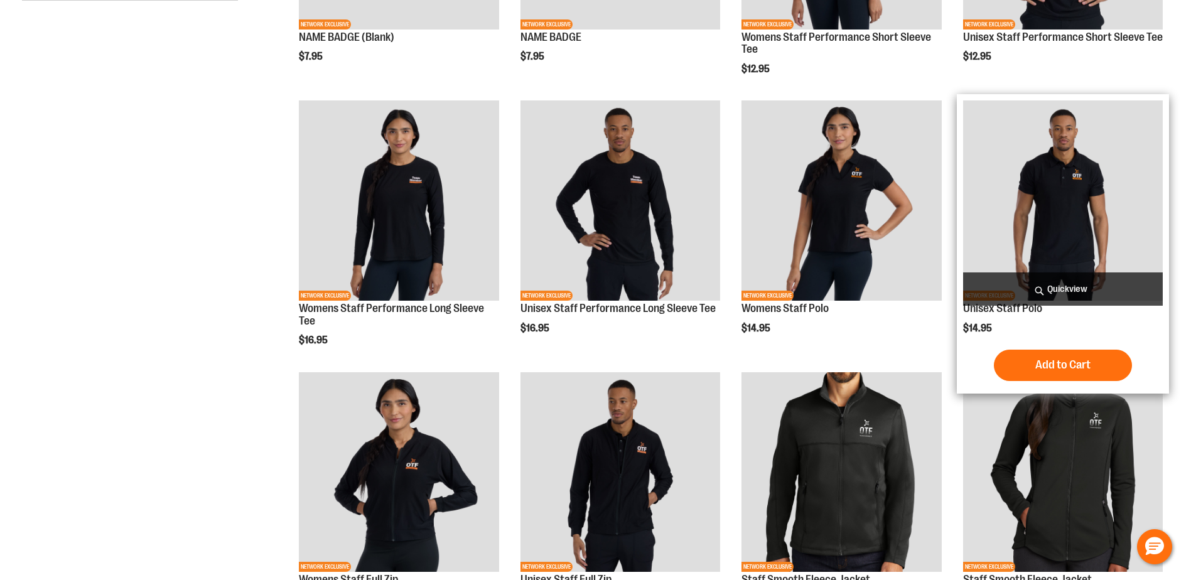
type input "**********"
click at [1104, 154] on img "product" at bounding box center [1063, 200] width 200 height 200
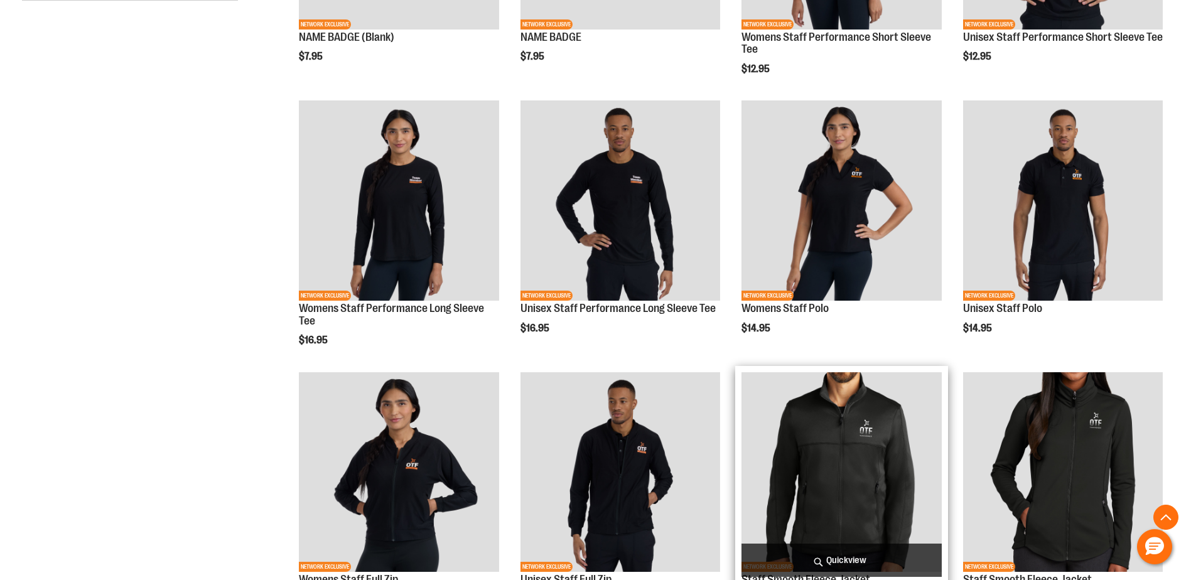
scroll to position [428, 0]
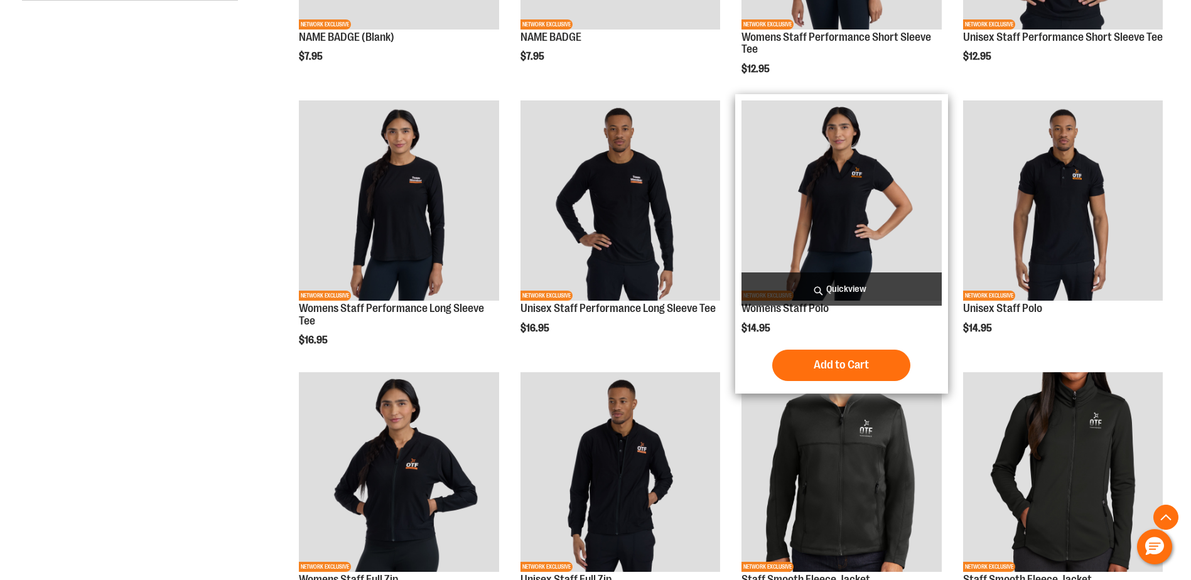
type input "**********"
click at [831, 205] on img "product" at bounding box center [841, 200] width 200 height 200
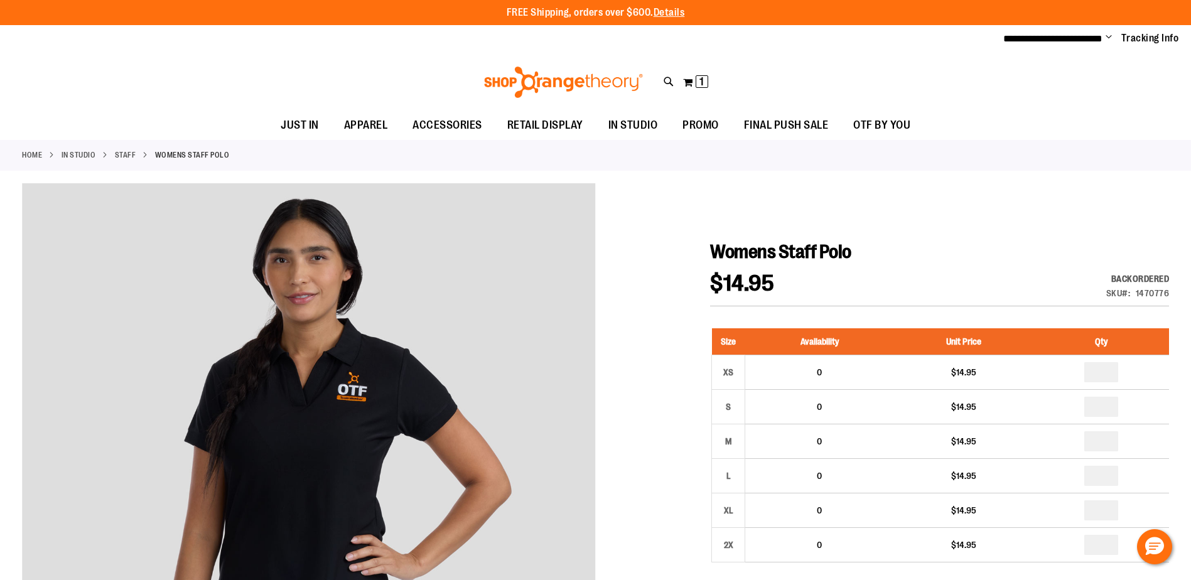
type input "**********"
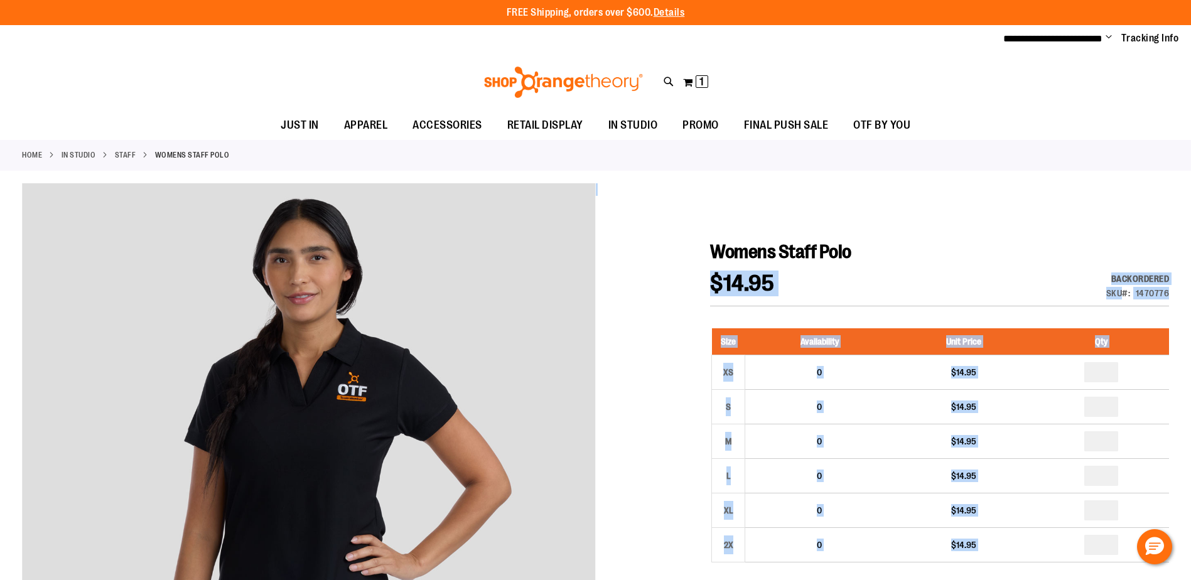
drag, startPoint x: 883, startPoint y: 242, endPoint x: 708, endPoint y: 240, distance: 174.5
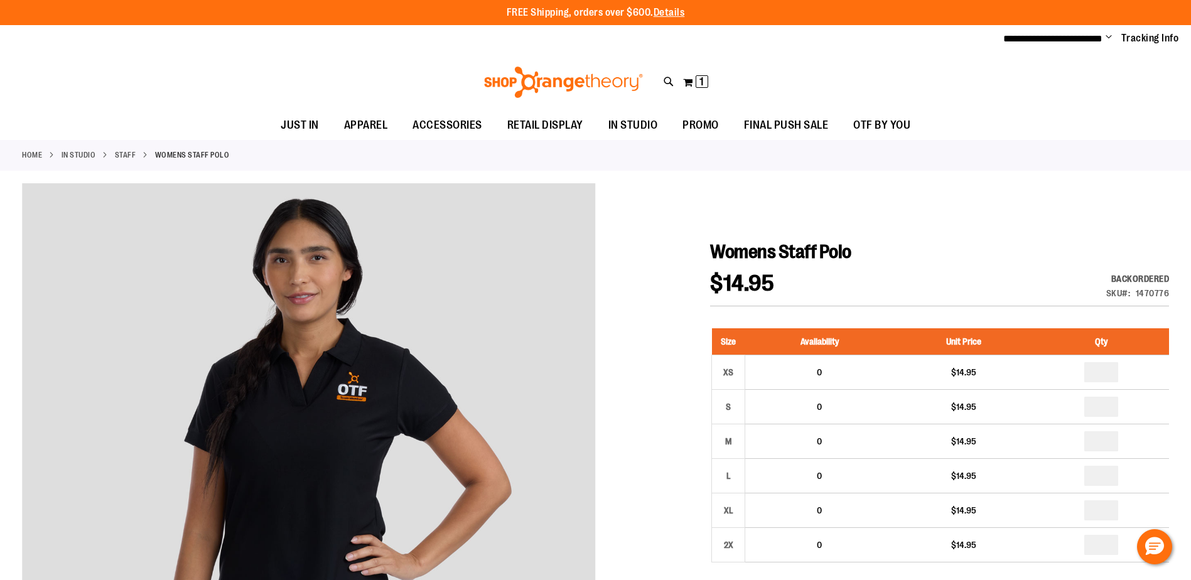
drag, startPoint x: 708, startPoint y: 240, endPoint x: 843, endPoint y: 247, distance: 134.5
click at [843, 247] on span "Womens Staff Polo" at bounding box center [780, 251] width 141 height 21
drag, startPoint x: 855, startPoint y: 247, endPoint x: 710, endPoint y: 247, distance: 144.4
click at [710, 247] on h1 "Womens Staff Polo" at bounding box center [939, 251] width 459 height 23
copy span "Womens Staff Polo"
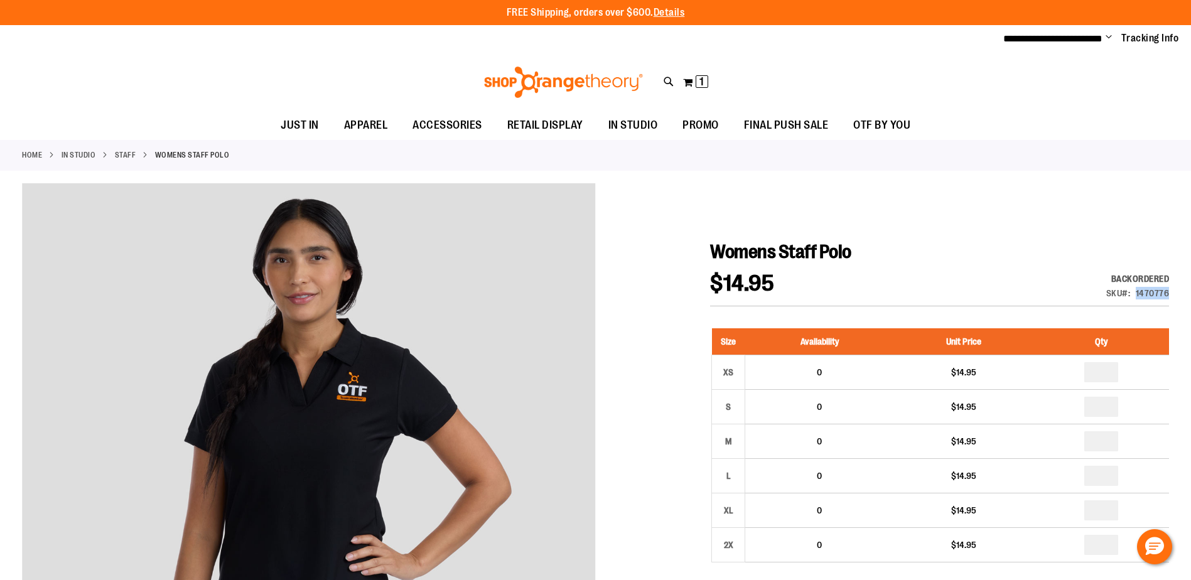
drag, startPoint x: 1136, startPoint y: 293, endPoint x: 1168, endPoint y: 294, distance: 32.0
click at [1168, 294] on div "SKU 1470776" at bounding box center [1137, 293] width 63 height 13
copy div "1470776"
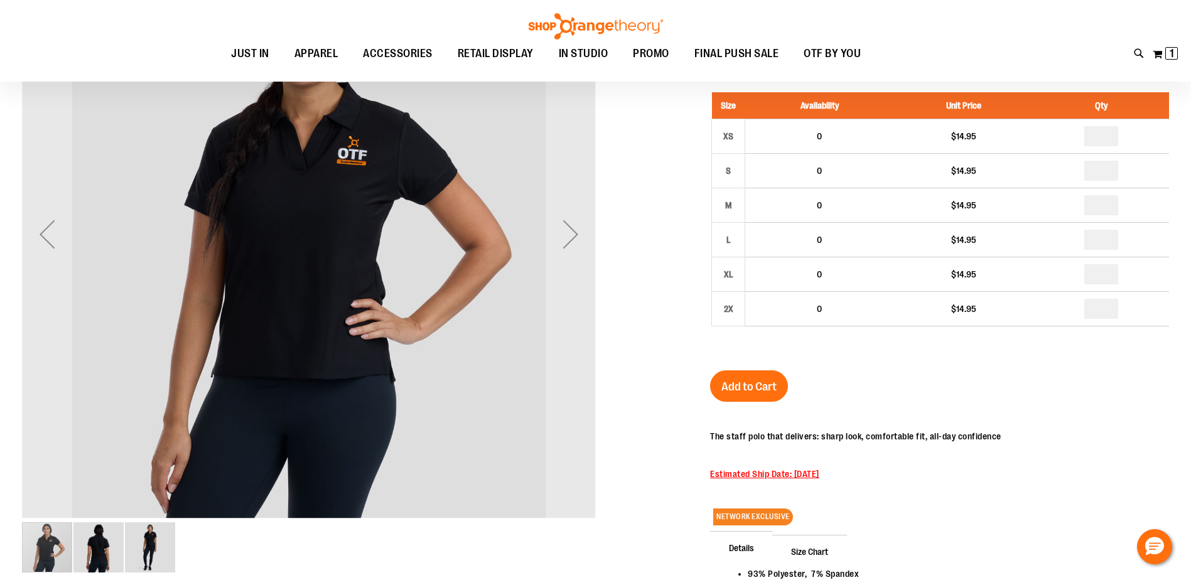
scroll to position [62, 0]
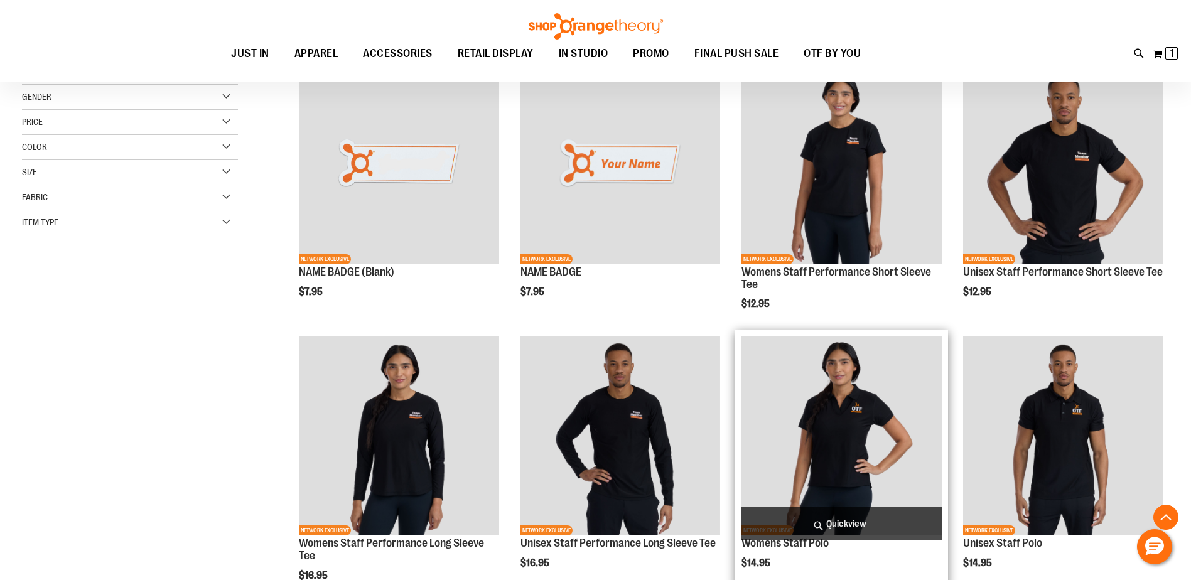
scroll to position [176, 0]
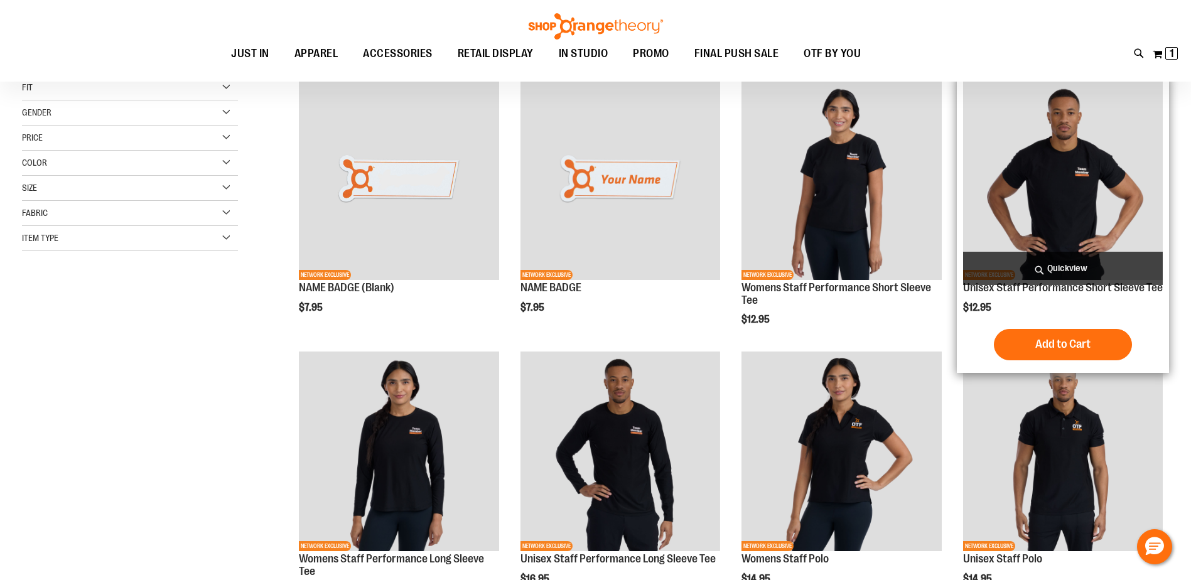
type input "**********"
click at [1076, 176] on img "product" at bounding box center [1063, 180] width 200 height 200
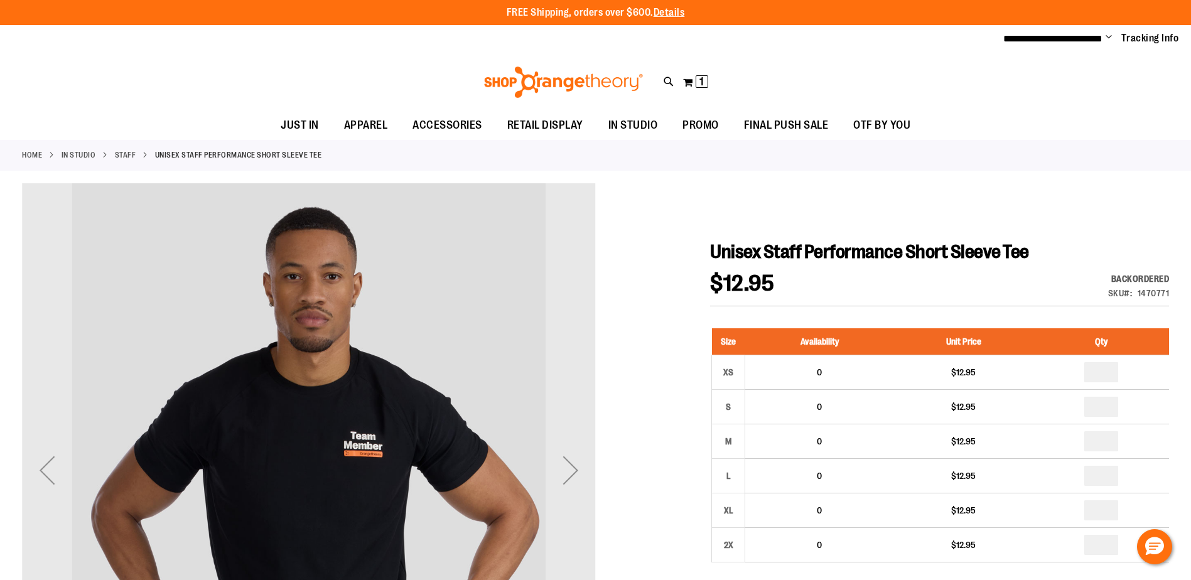
type input "**********"
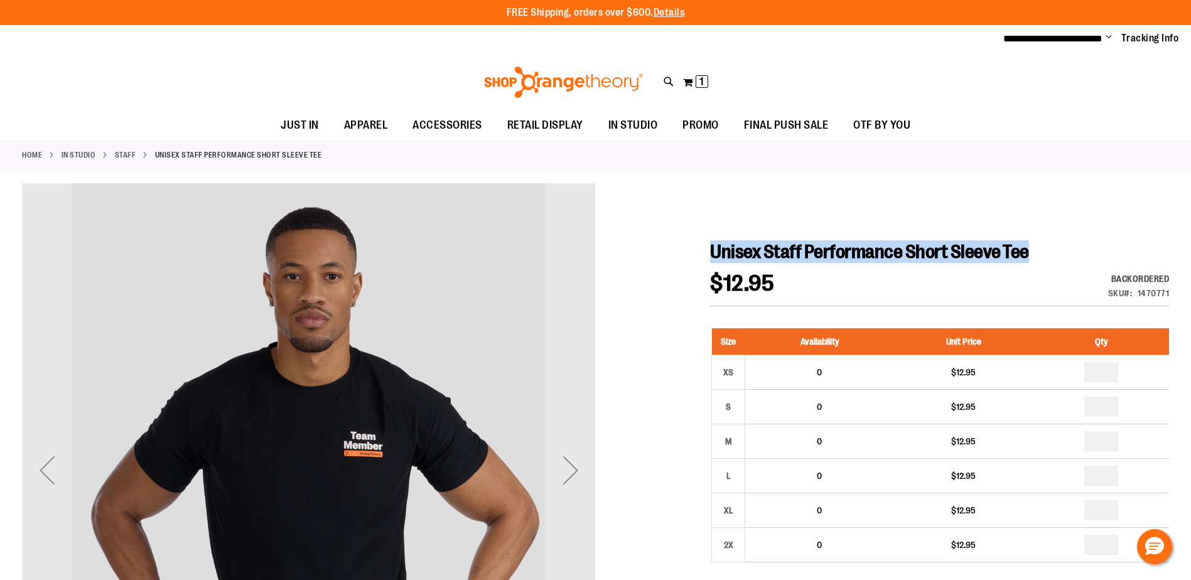
drag, startPoint x: 1032, startPoint y: 255, endPoint x: 715, endPoint y: 250, distance: 316.5
click at [715, 250] on h1 "Unisex Staff Performance Short Sleeve Tee" at bounding box center [939, 251] width 459 height 23
copy span "Unisex Staff Performance Short Sleeve Tee"
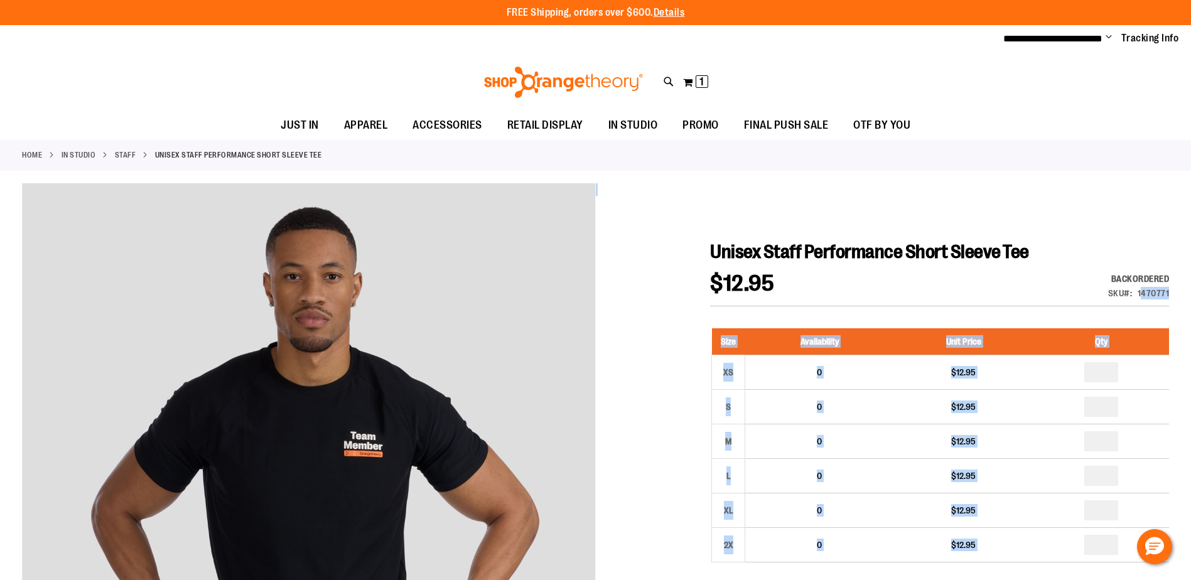
drag, startPoint x: 1170, startPoint y: 292, endPoint x: 1141, endPoint y: 292, distance: 28.9
click at [1144, 292] on div "1470771" at bounding box center [1154, 293] width 32 height 13
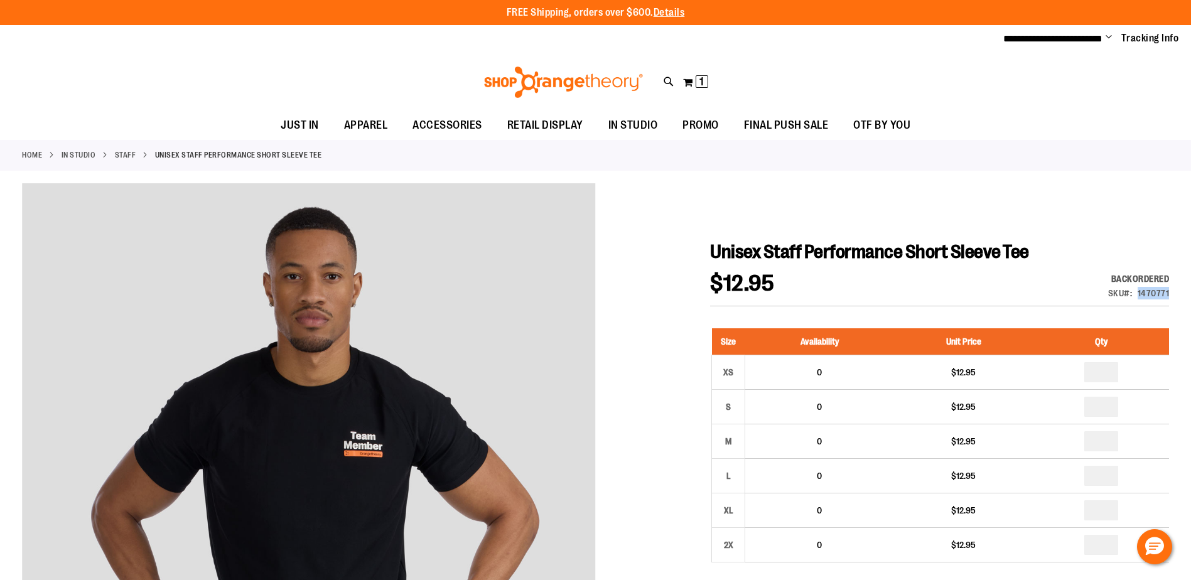
drag, startPoint x: 1139, startPoint y: 292, endPoint x: 1168, endPoint y: 292, distance: 29.5
click at [1168, 292] on div "1470771" at bounding box center [1154, 293] width 32 height 13
copy div "1470771"
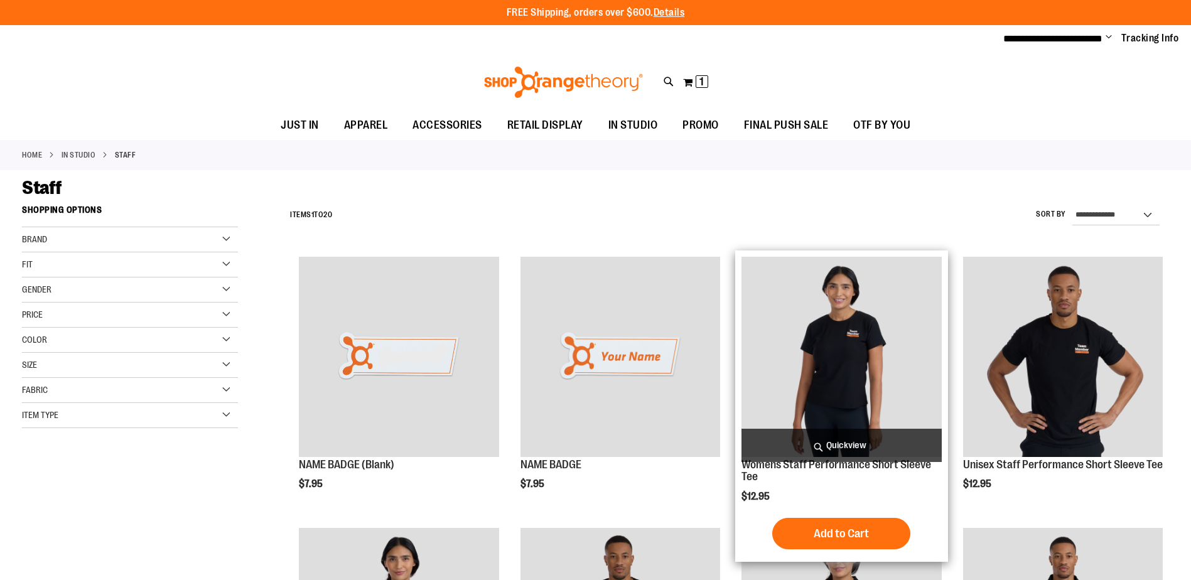
scroll to position [174, 0]
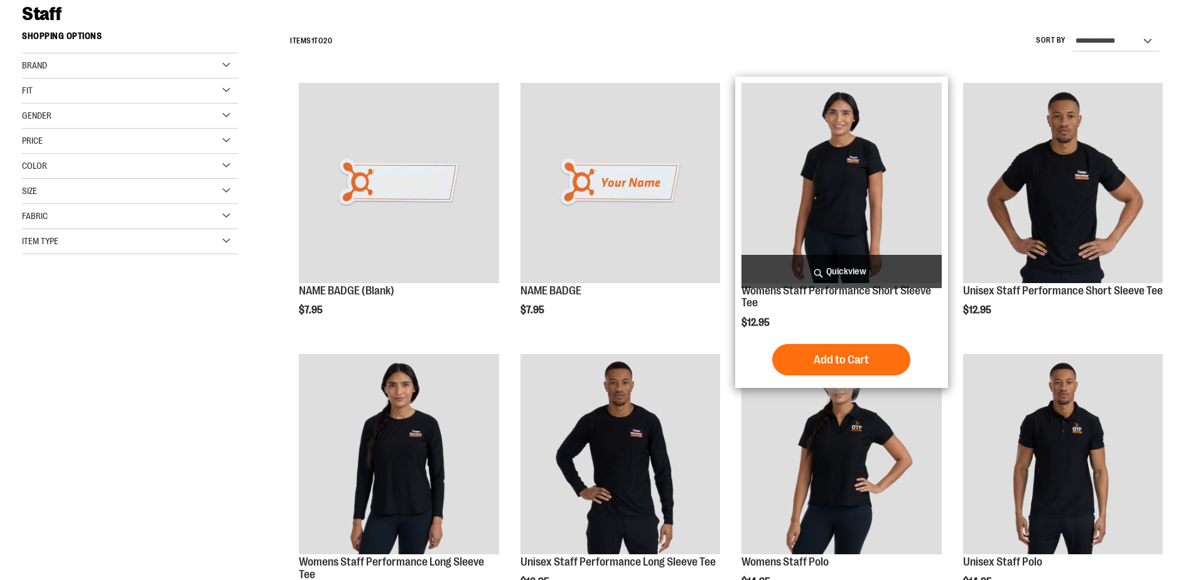
type input "**********"
click at [819, 202] on img "product" at bounding box center [841, 183] width 200 height 200
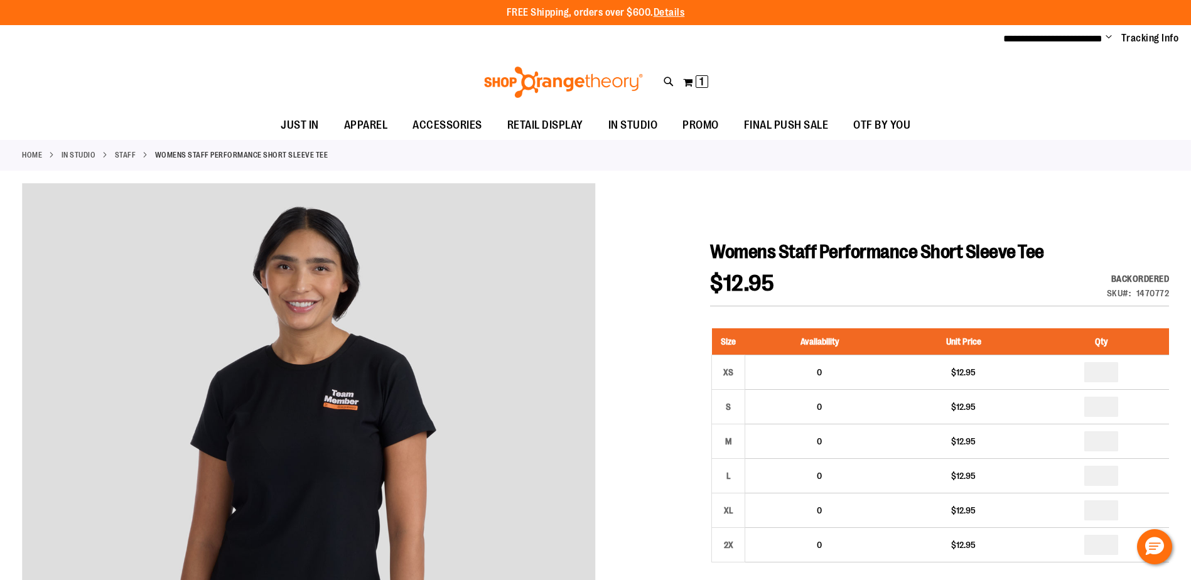
type input "**********"
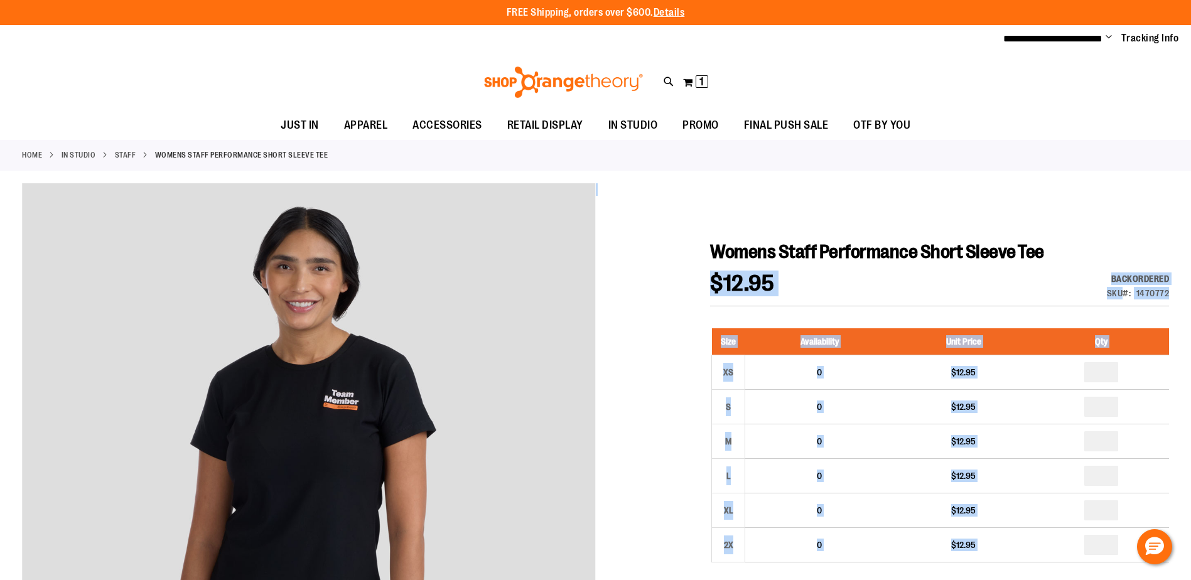
drag, startPoint x: 1045, startPoint y: 251, endPoint x: 709, endPoint y: 240, distance: 335.4
copy div "$12.95 Backordered Only %1 left SKU 1470772 Size Availability Unit Price Qty XS…"
click at [883, 284] on div "$12.95 Backordered Only %1 left SKU 1470772" at bounding box center [939, 289] width 459 height 34
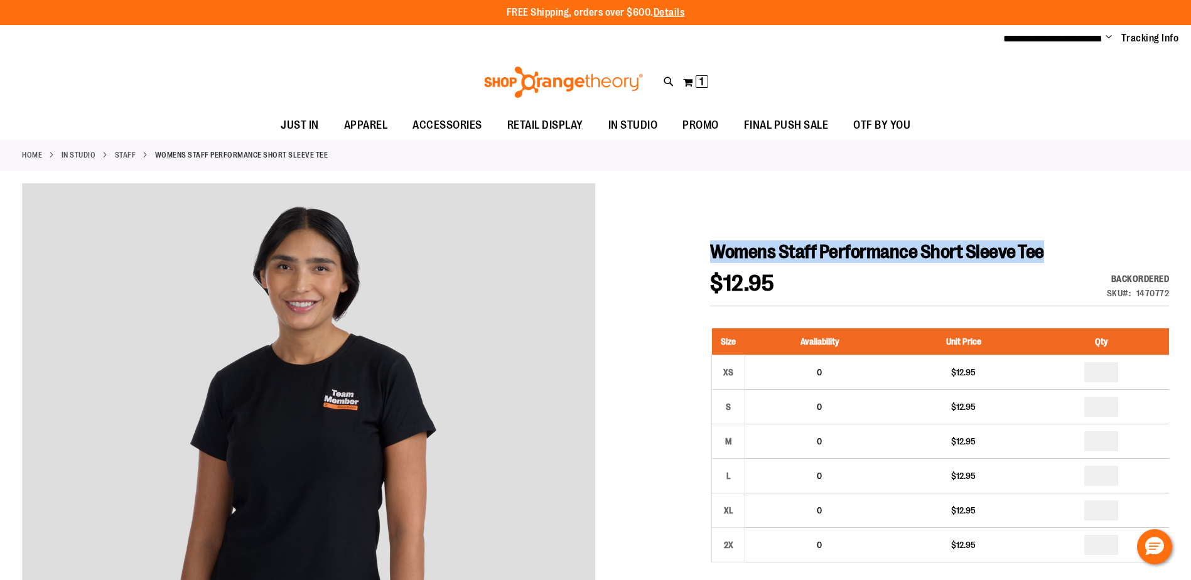
drag, startPoint x: 1042, startPoint y: 256, endPoint x: 716, endPoint y: 251, distance: 326.5
click at [716, 251] on span "Womens Staff Performance Short Sleeve Tee" at bounding box center [877, 251] width 334 height 21
copy span "Womens Staff Performance Short Sleeve Tee"
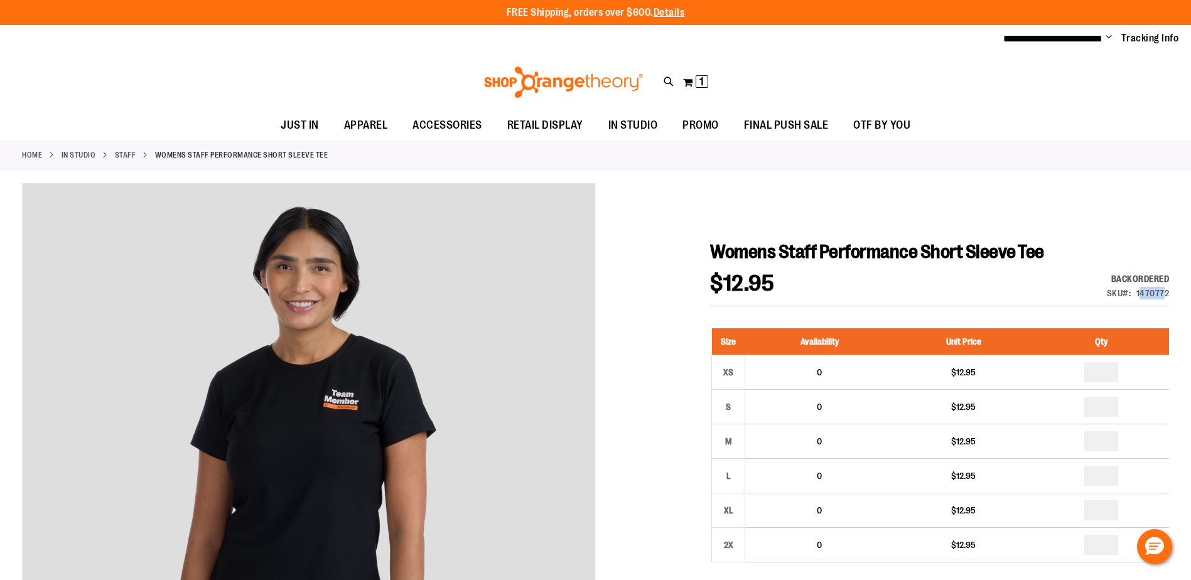
drag, startPoint x: 1140, startPoint y: 294, endPoint x: 1166, endPoint y: 294, distance: 26.4
click at [1166, 294] on div "1470772" at bounding box center [1152, 293] width 33 height 13
drag, startPoint x: 1166, startPoint y: 294, endPoint x: 1148, endPoint y: 291, distance: 17.8
click at [1148, 291] on div "1470772" at bounding box center [1152, 293] width 33 height 13
drag, startPoint x: 1138, startPoint y: 291, endPoint x: 1167, endPoint y: 291, distance: 29.5
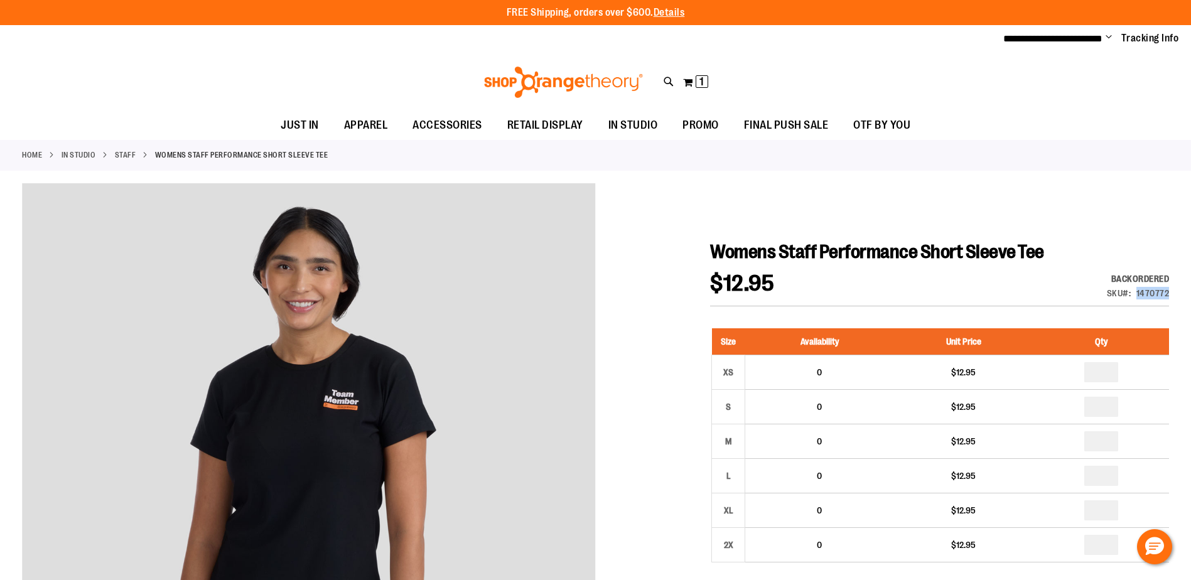
click at [1167, 291] on div "1470772" at bounding box center [1152, 293] width 33 height 13
copy div "1470772"
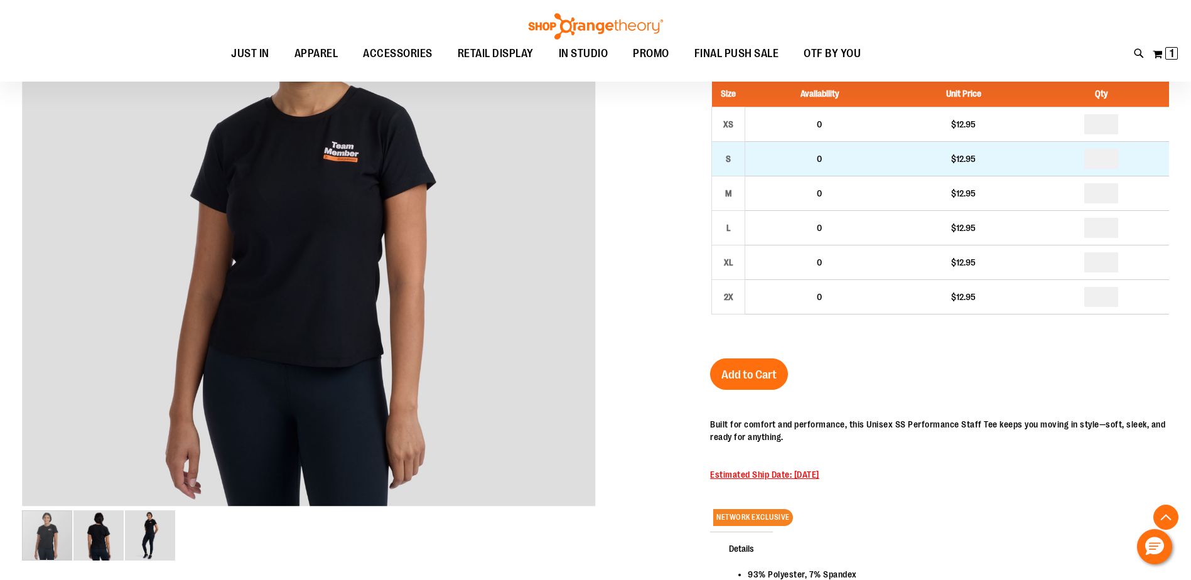
scroll to position [251, 0]
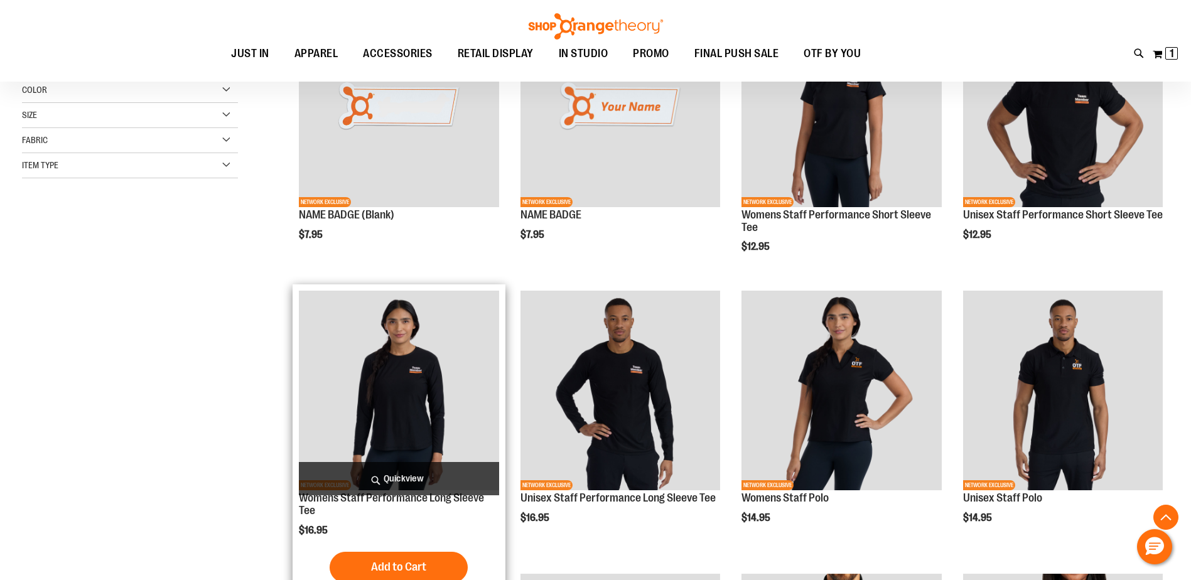
scroll to position [299, 0]
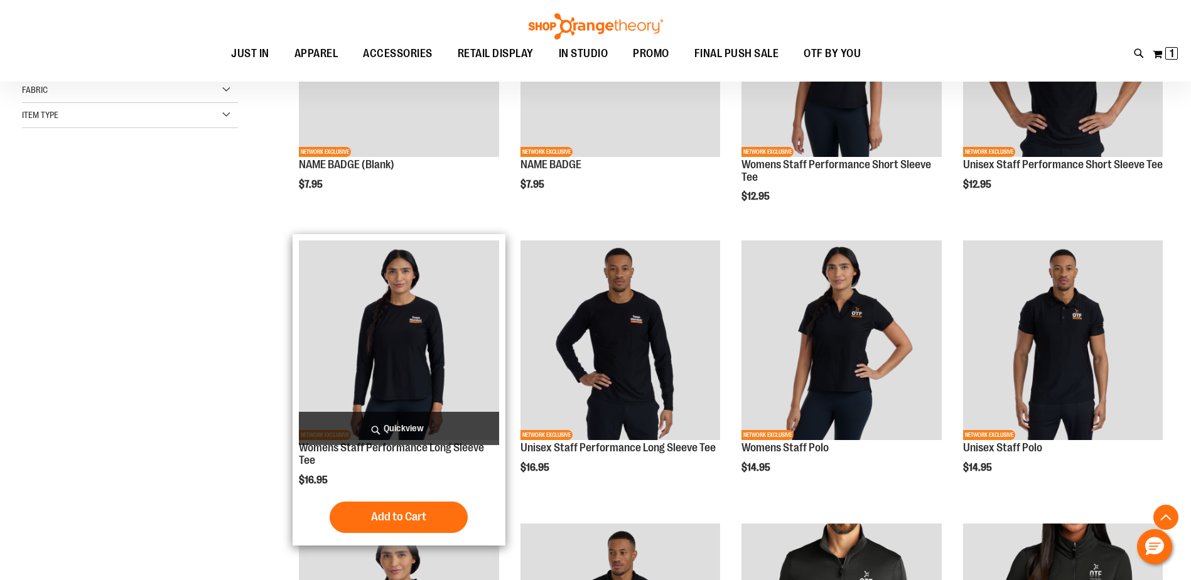
type input "**********"
click at [421, 358] on img "product" at bounding box center [399, 340] width 200 height 200
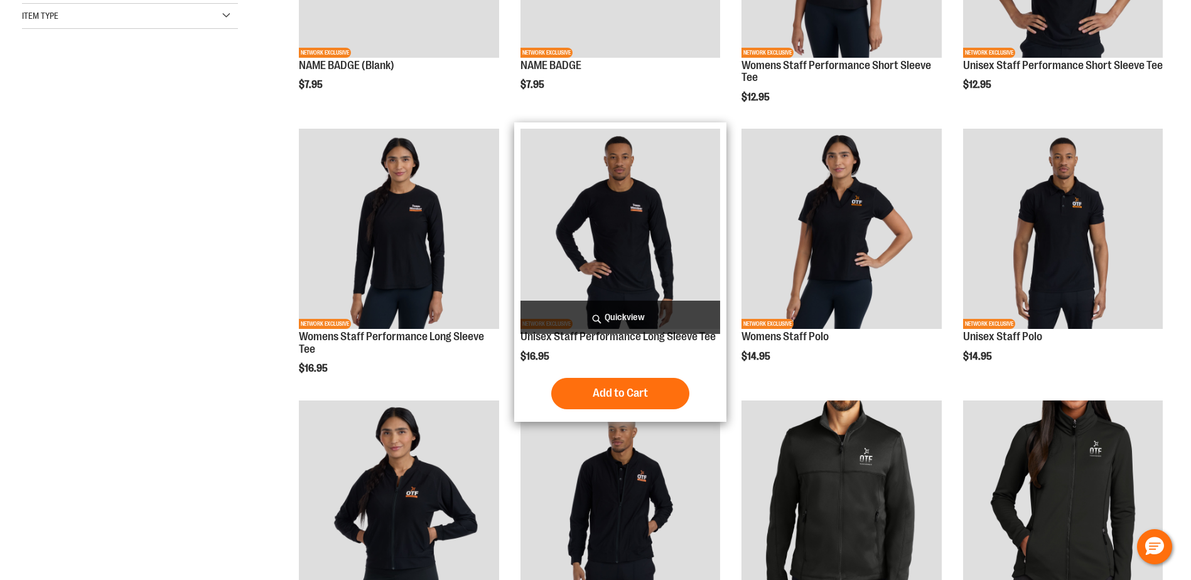
click at [616, 211] on img "product" at bounding box center [620, 229] width 200 height 200
type input "**********"
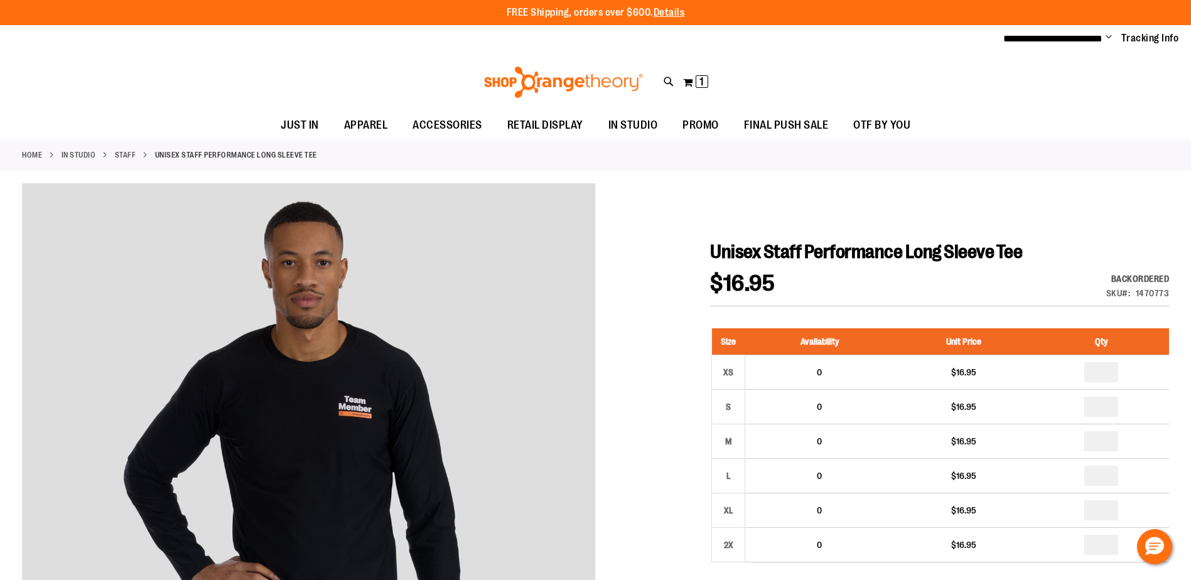
type input "**********"
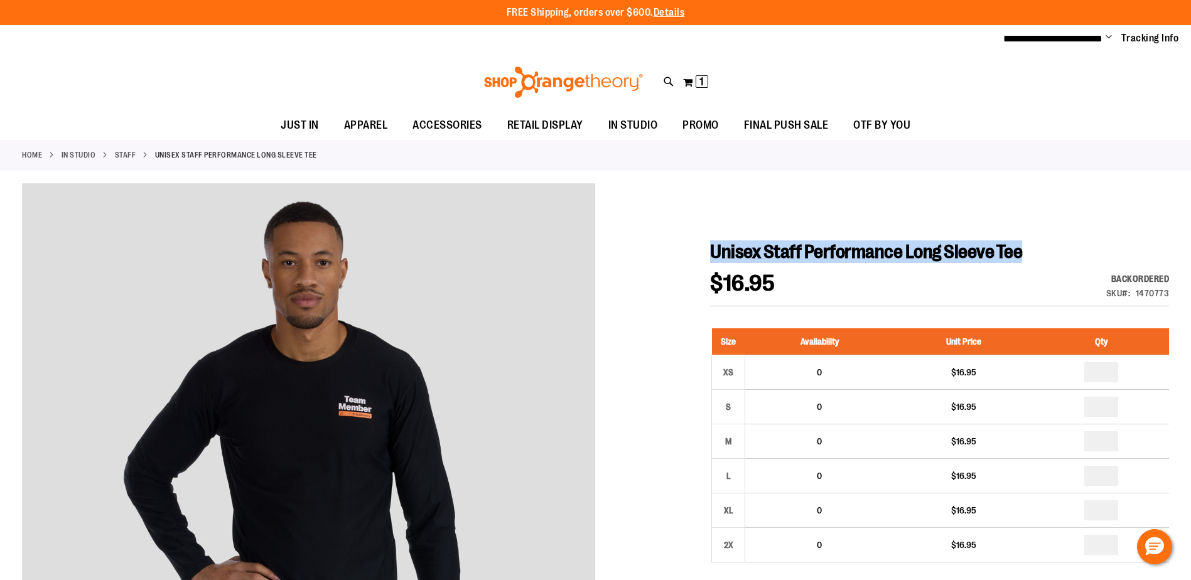
drag, startPoint x: 1022, startPoint y: 251, endPoint x: 714, endPoint y: 248, distance: 307.7
click at [714, 248] on span "Unisex Staff Performance Long Sleeve Tee" at bounding box center [866, 251] width 312 height 21
copy span "Unisex Staff Performance Long Sleeve Tee"
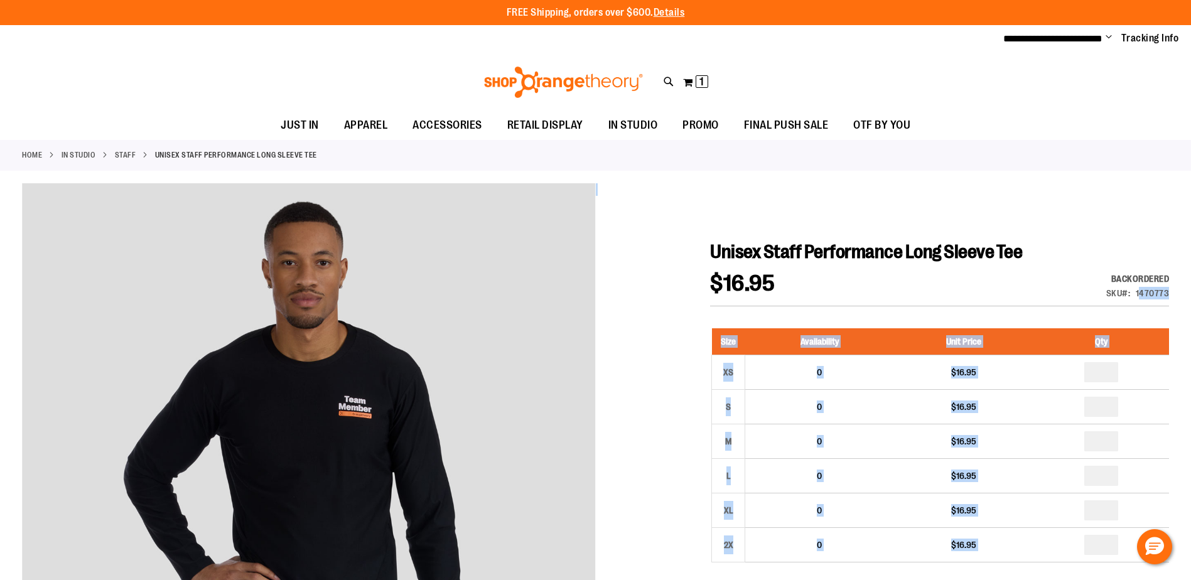
drag, startPoint x: 1171, startPoint y: 294, endPoint x: 1140, endPoint y: 292, distance: 30.9
click at [1140, 292] on div "1470773" at bounding box center [1153, 293] width 34 height 13
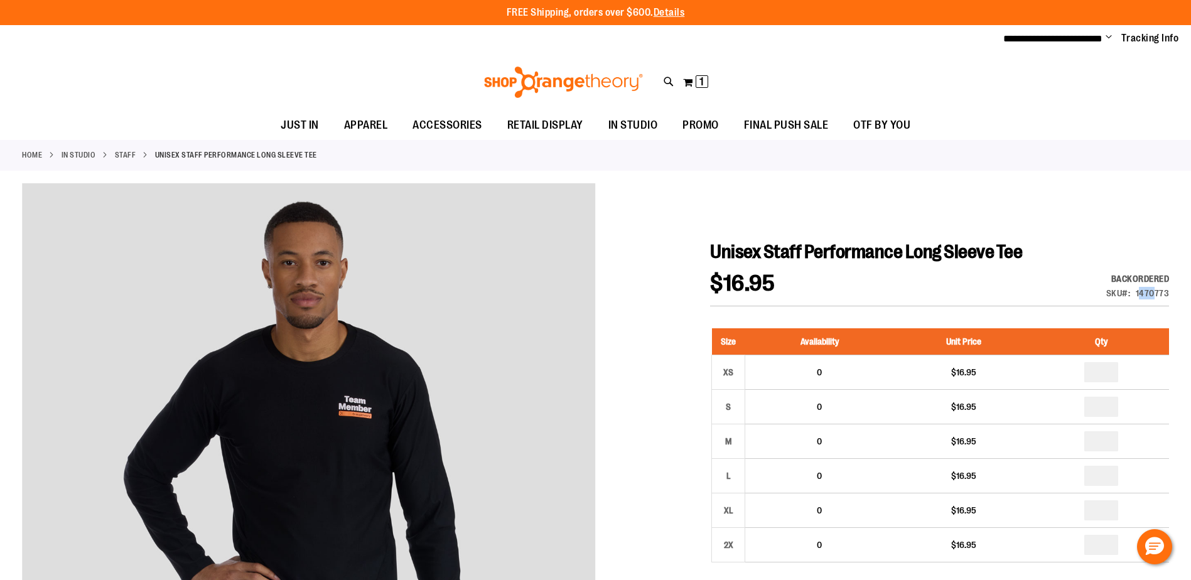
drag, startPoint x: 1139, startPoint y: 290, endPoint x: 1153, endPoint y: 290, distance: 14.4
click at [1153, 290] on div "1470773" at bounding box center [1153, 293] width 34 height 13
drag, startPoint x: 1153, startPoint y: 290, endPoint x: 1135, endPoint y: 293, distance: 18.4
click at [1135, 293] on div "SKU 1470773" at bounding box center [1137, 293] width 63 height 13
drag, startPoint x: 1137, startPoint y: 293, endPoint x: 1167, endPoint y: 292, distance: 30.1
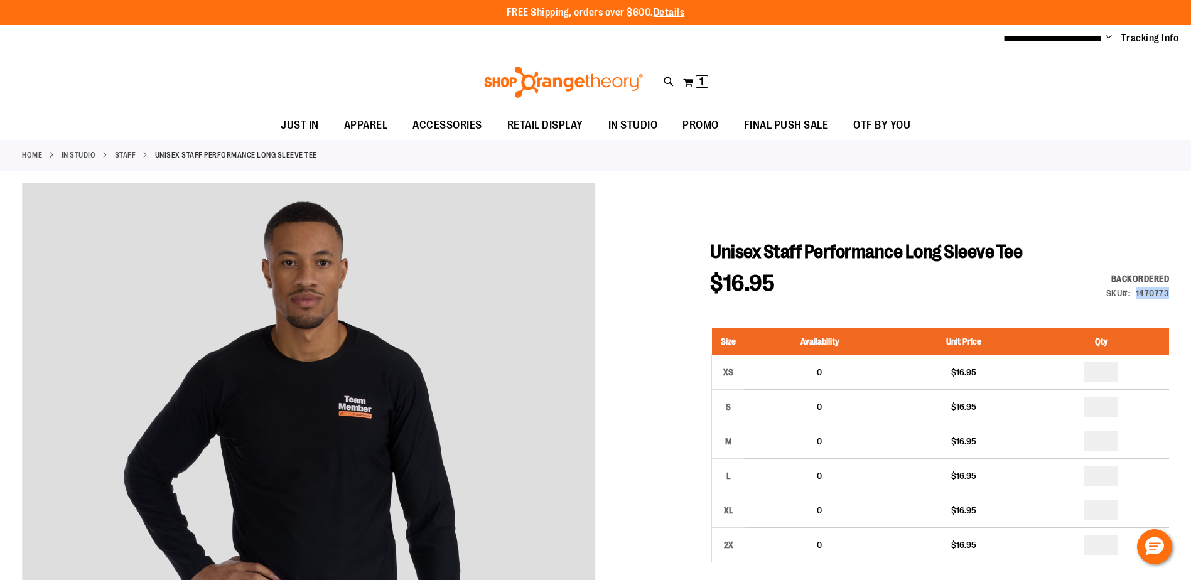
click at [1167, 292] on div "1470773" at bounding box center [1153, 293] width 34 height 13
copy div "1470773"
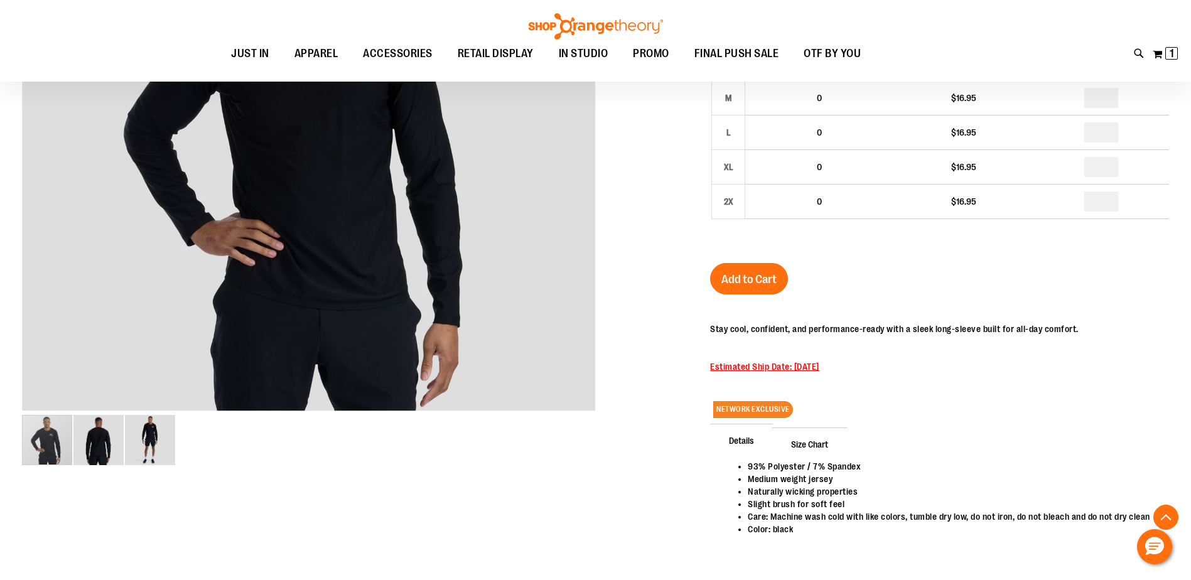
scroll to position [376, 0]
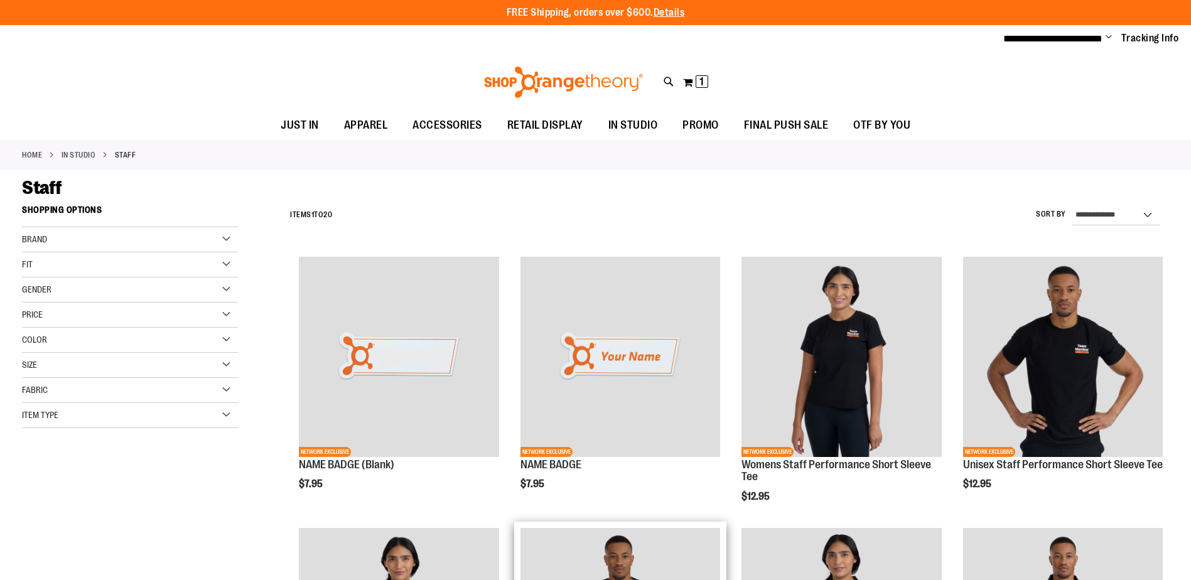
scroll to position [399, 0]
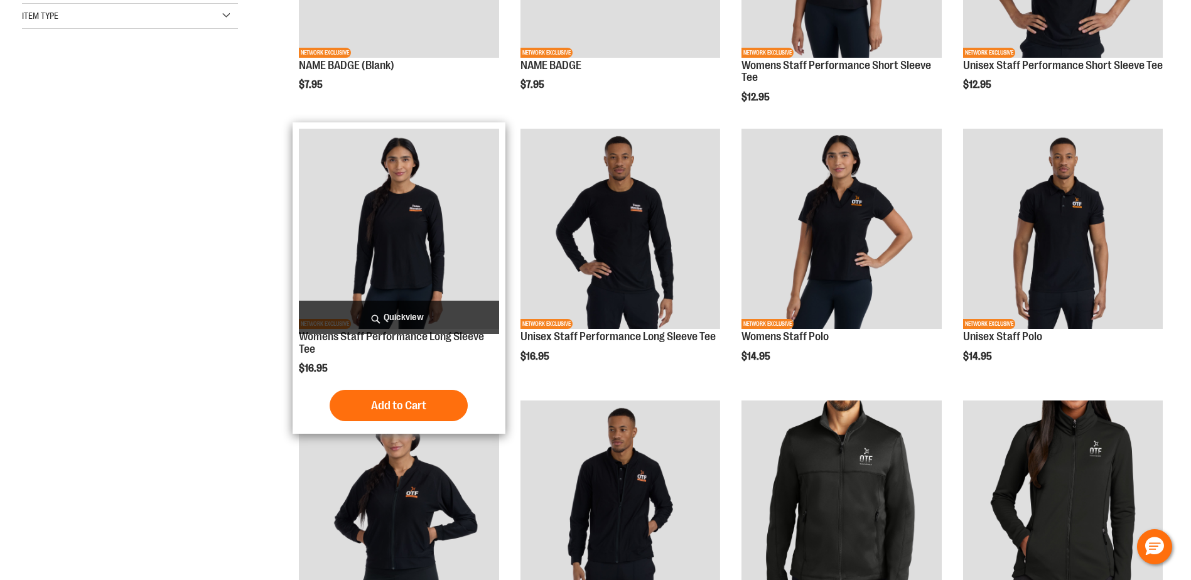
type input "**********"
click at [429, 227] on img "product" at bounding box center [399, 229] width 200 height 200
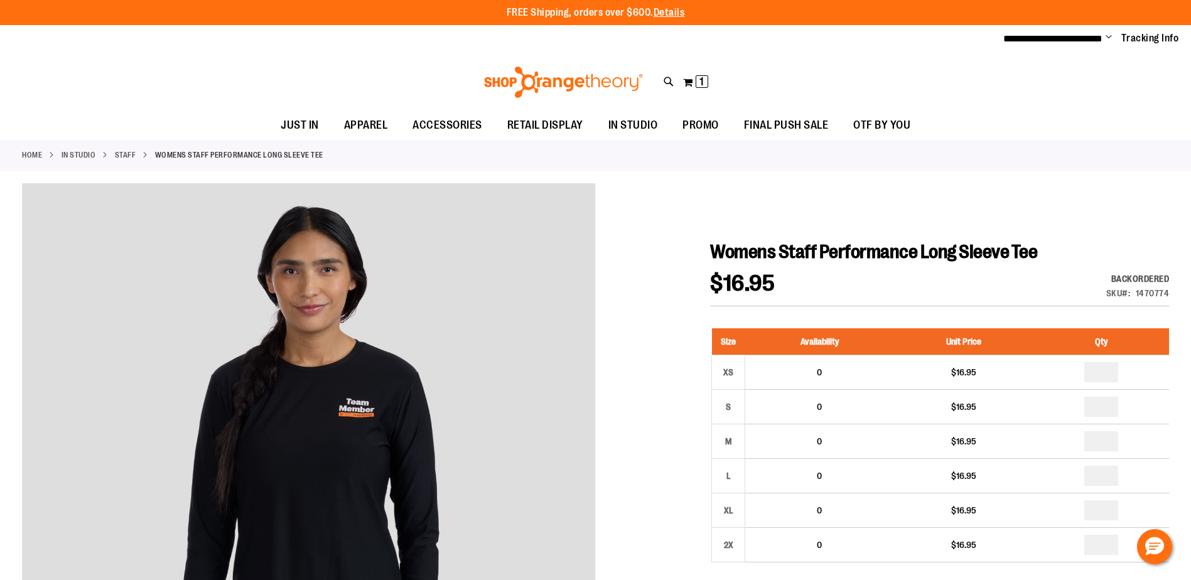
type input "**********"
drag, startPoint x: 609, startPoint y: 253, endPoint x: 617, endPoint y: 251, distance: 7.9
click at [609, 253] on div at bounding box center [595, 556] width 1147 height 747
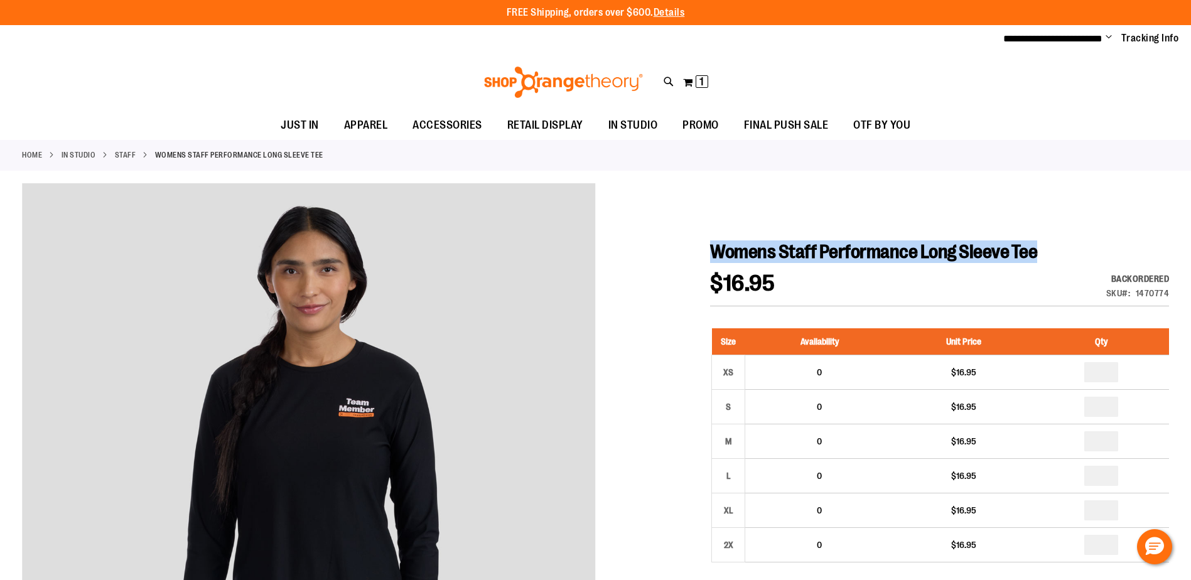
drag, startPoint x: 714, startPoint y: 252, endPoint x: 1038, endPoint y: 256, distance: 323.4
click at [1038, 256] on h1 "Womens Staff Performance Long Sleeve Tee" at bounding box center [939, 251] width 459 height 23
copy span "Womens Staff Performance Long Sleeve Tee"
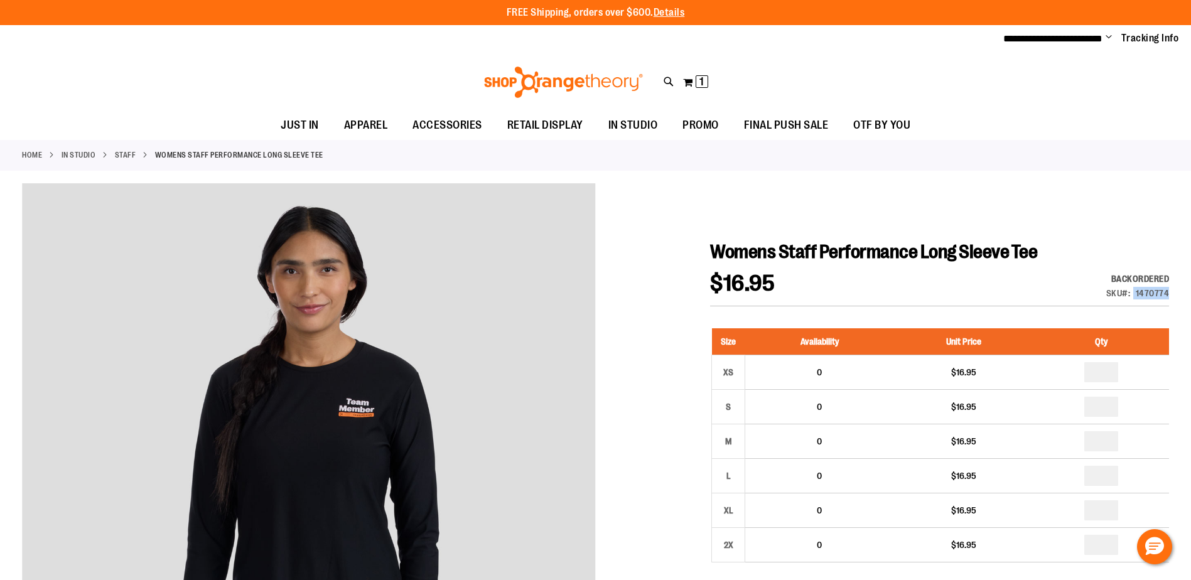
drag, startPoint x: 1135, startPoint y: 293, endPoint x: 1168, endPoint y: 293, distance: 33.3
click at [1168, 293] on div "SKU 1470774" at bounding box center [1137, 293] width 63 height 13
click at [1168, 293] on div "1470774" at bounding box center [1153, 293] width 34 height 13
drag, startPoint x: 1168, startPoint y: 293, endPoint x: 1146, endPoint y: 293, distance: 22.0
click at [1146, 293] on div "1470774" at bounding box center [1153, 293] width 34 height 13
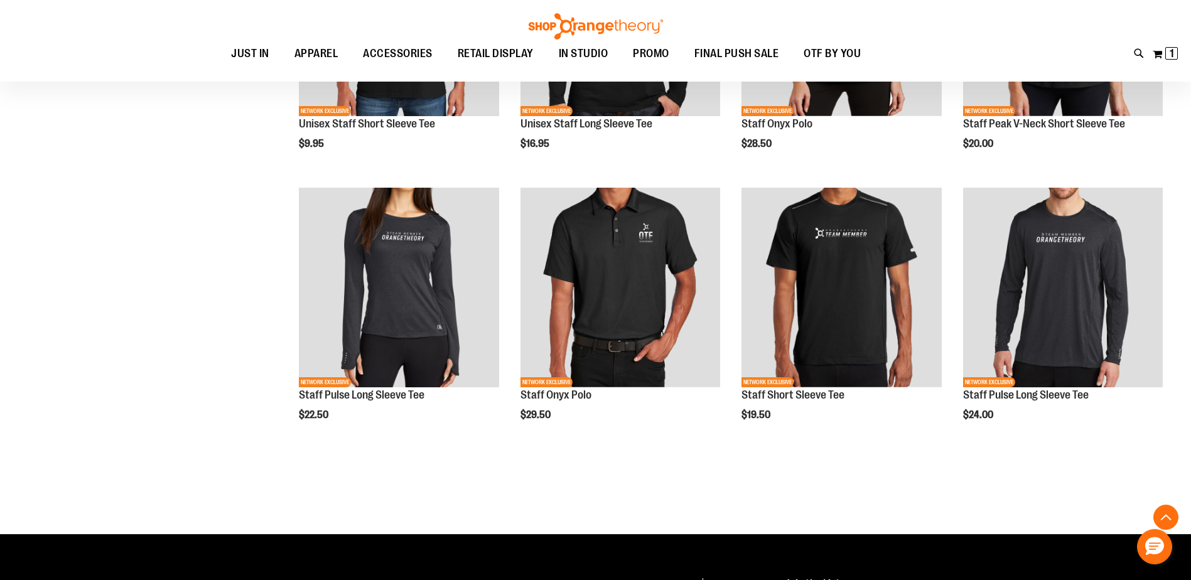
scroll to position [1056, 0]
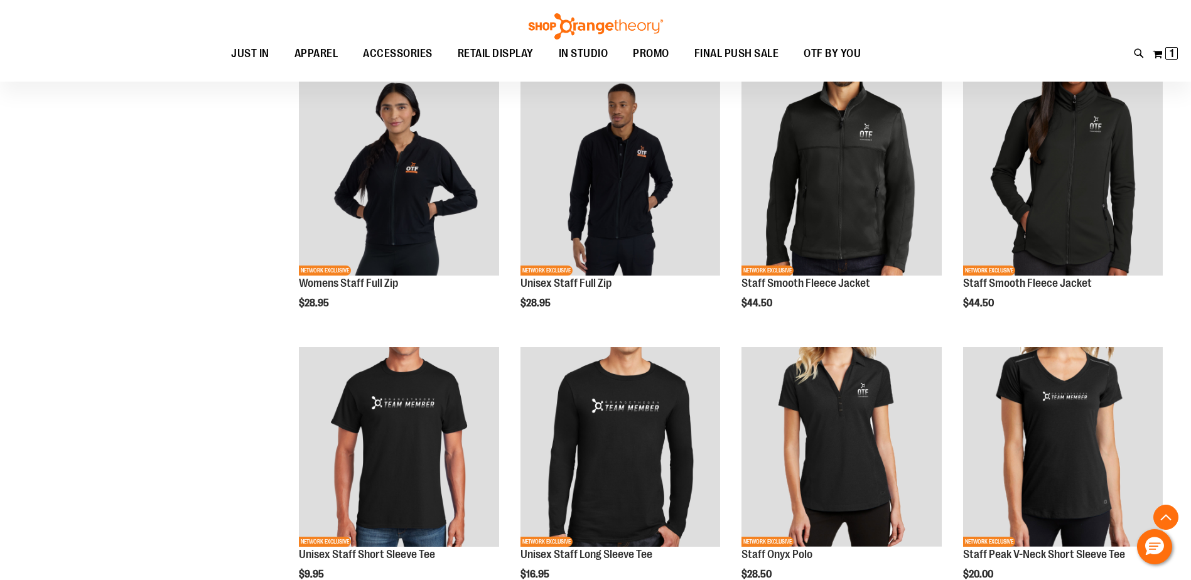
scroll to position [753, 0]
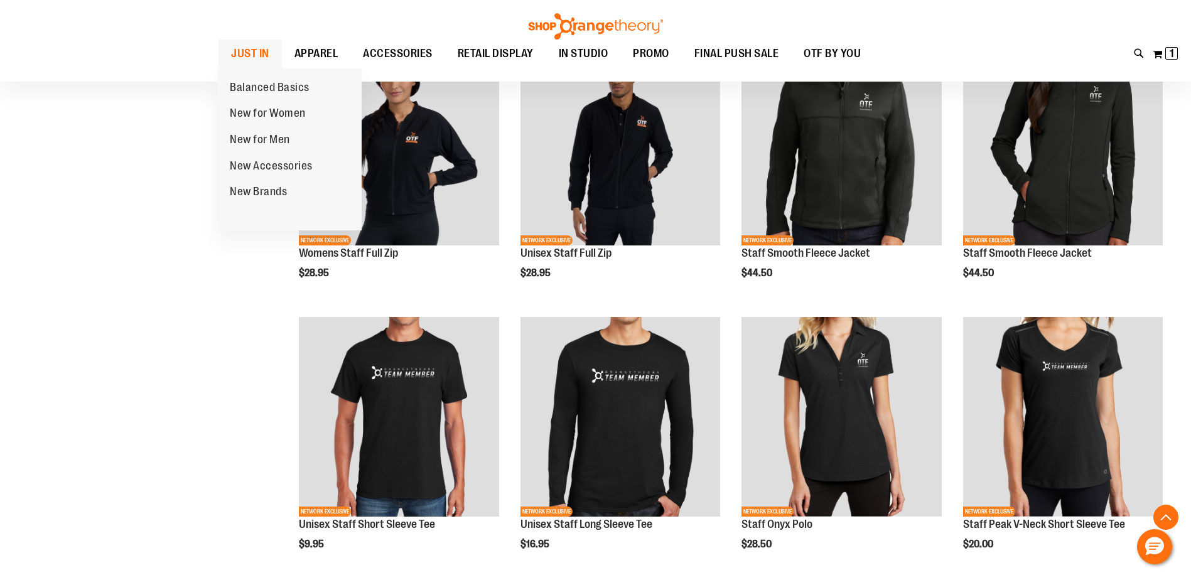
type input "**********"
click at [257, 49] on span "JUST IN" at bounding box center [250, 54] width 38 height 28
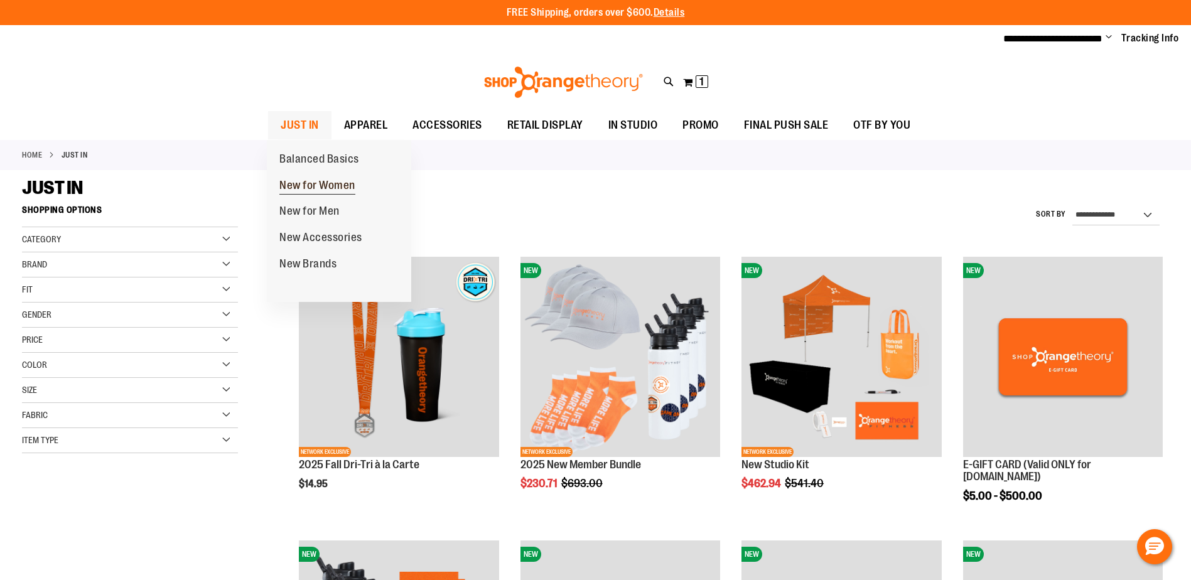
type input "**********"
click at [320, 187] on span "New for Women" at bounding box center [317, 187] width 76 height 16
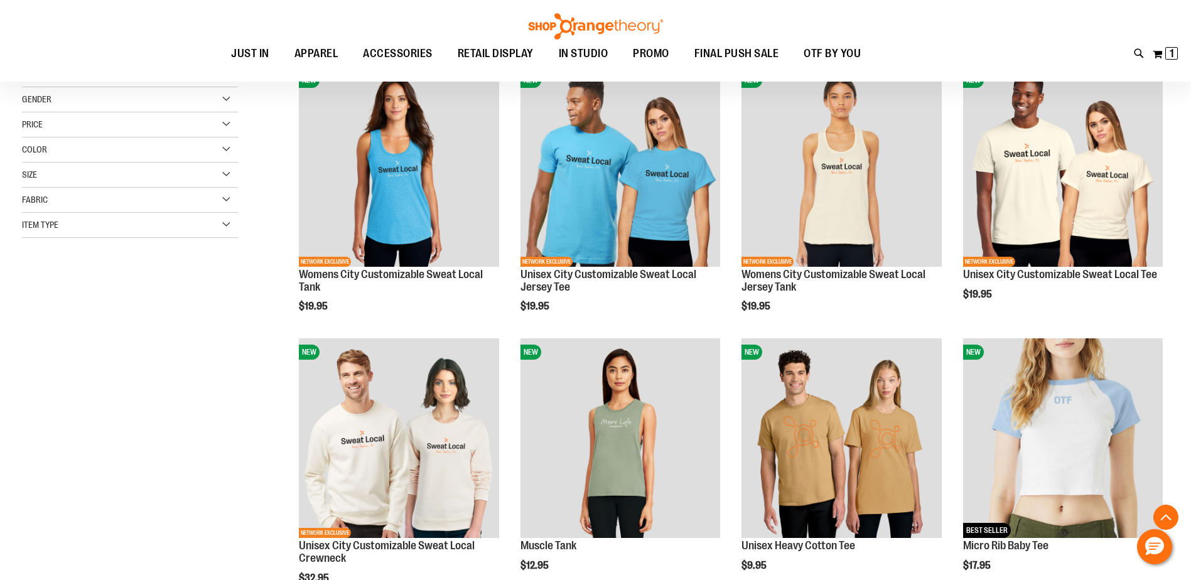
scroll to position [188, 0]
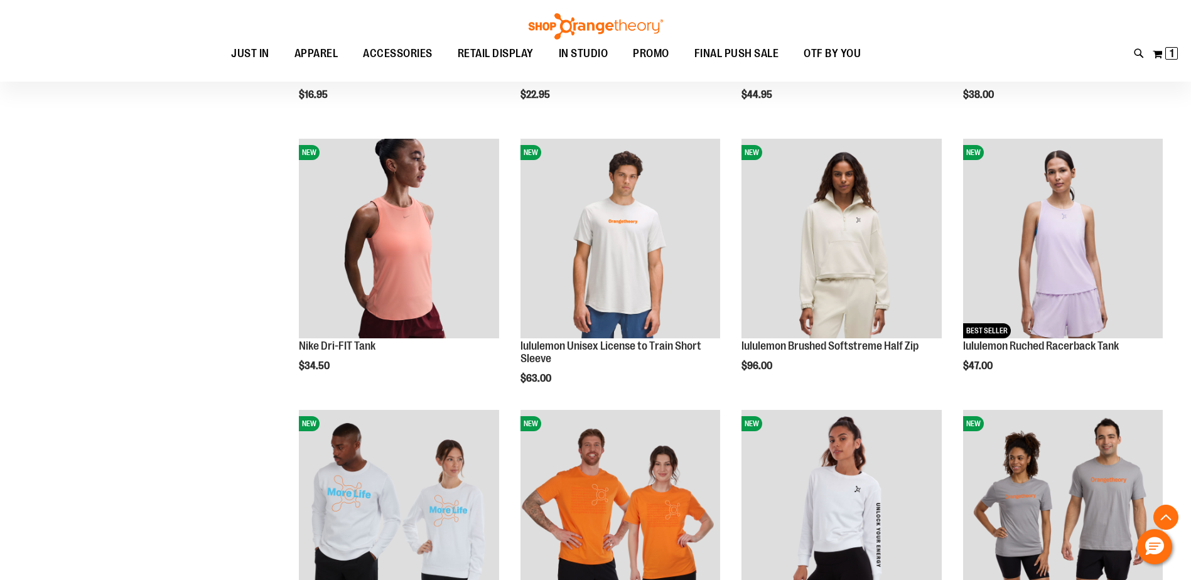
scroll to position [941, 0]
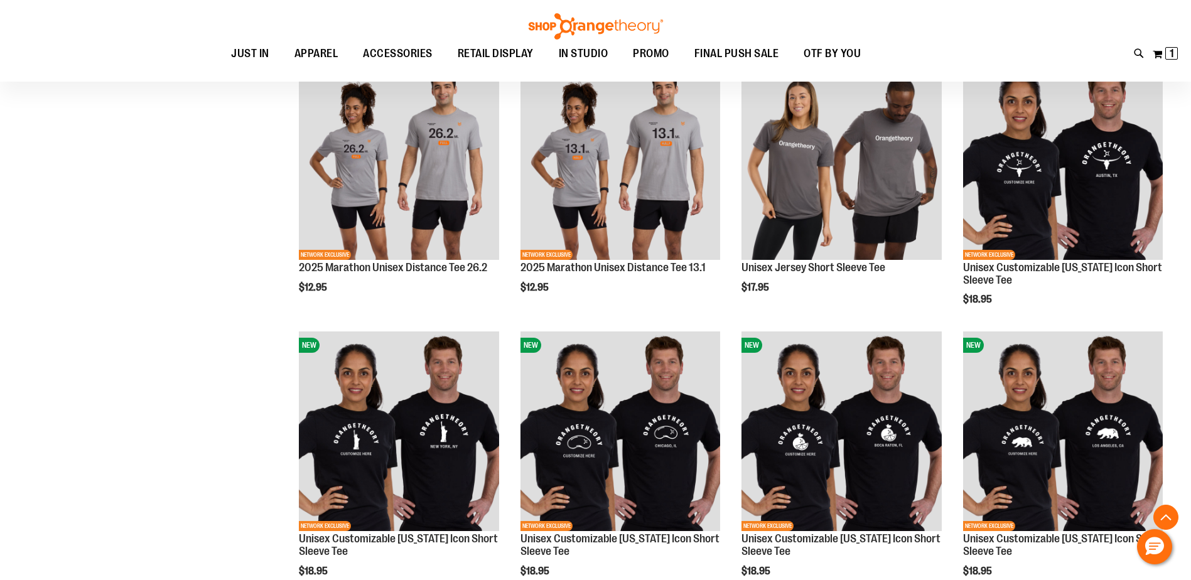
scroll to position [2197, 0]
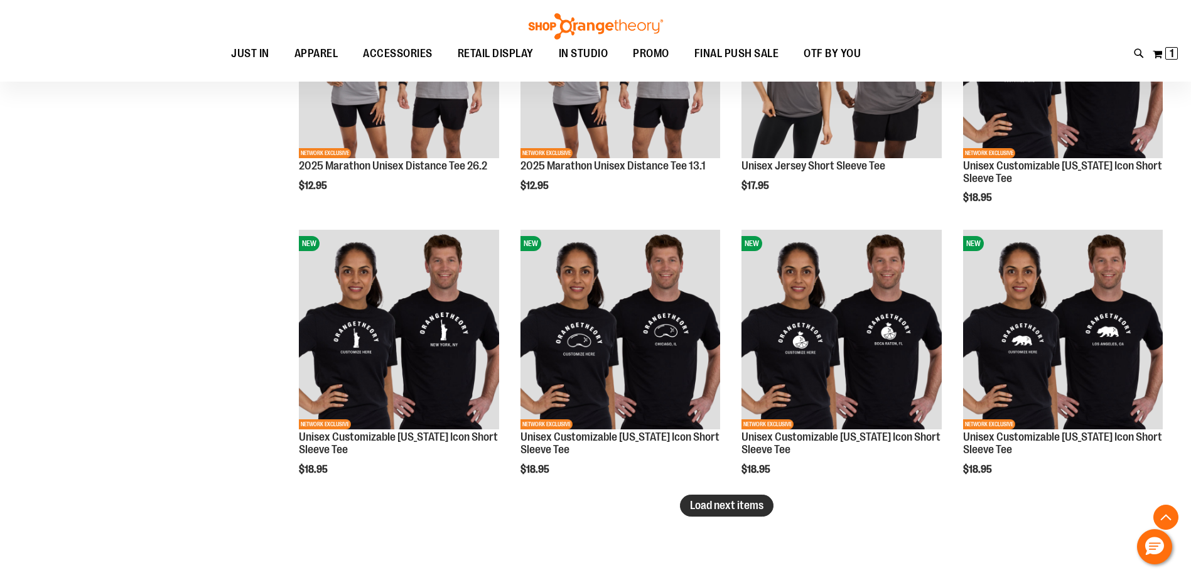
type input "**********"
click at [742, 512] on button "Load next items" at bounding box center [727, 506] width 94 height 22
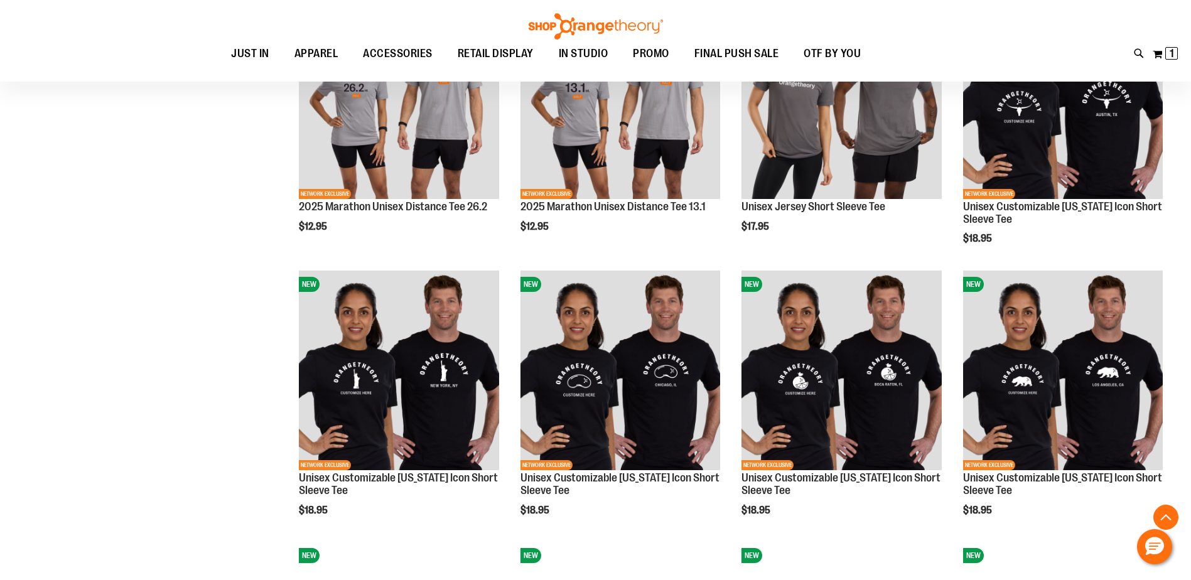
scroll to position [2134, 0]
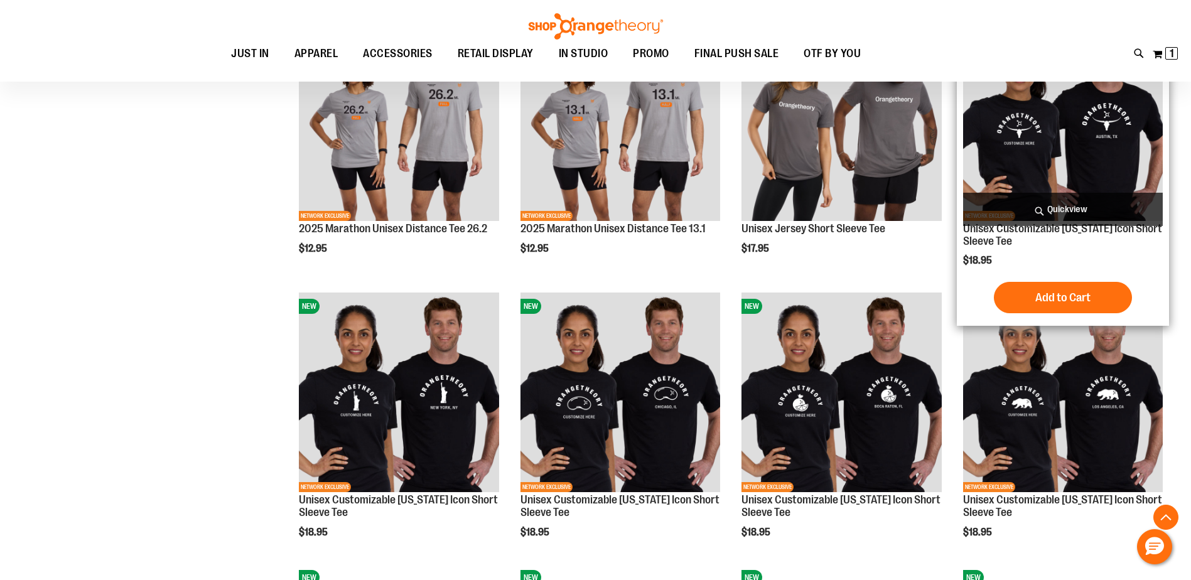
click at [1067, 112] on img "product" at bounding box center [1063, 121] width 200 height 200
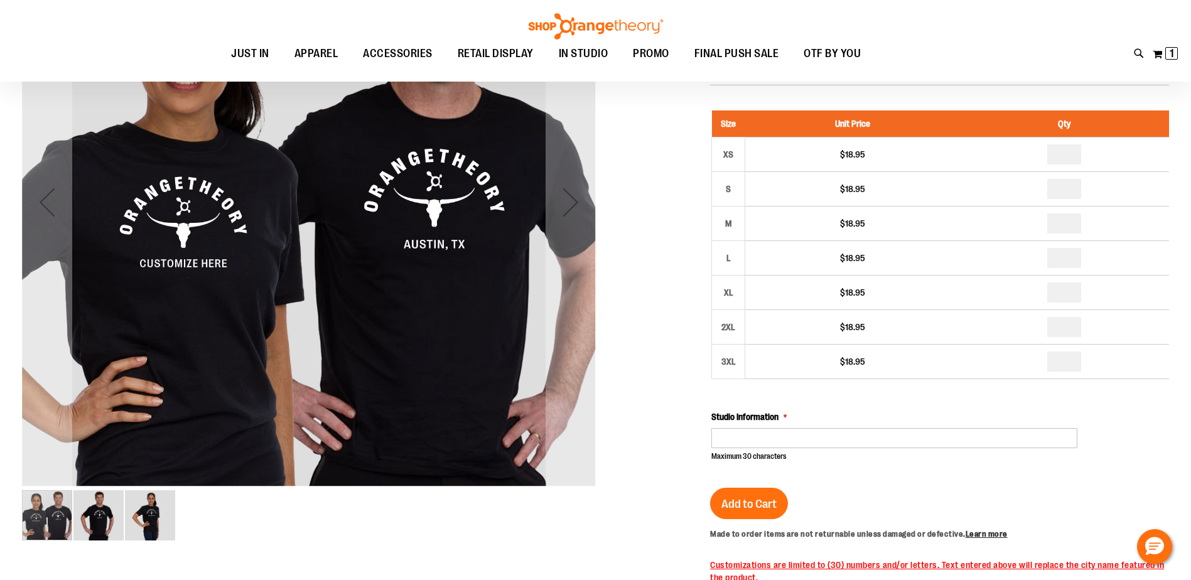
scroll to position [125, 0]
